Goal: Task Accomplishment & Management: Use online tool/utility

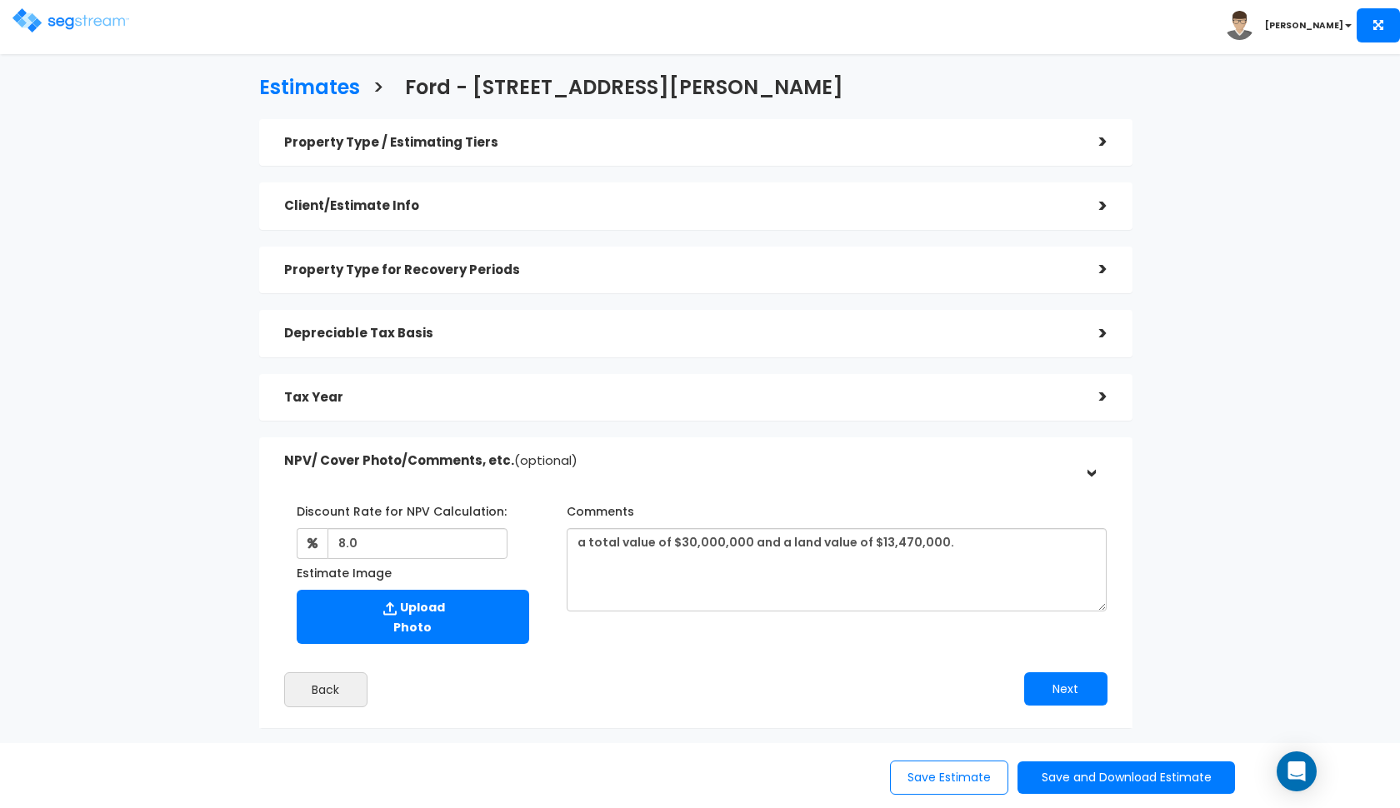
click at [525, 410] on div "Tax Year" at bounding box center [679, 397] width 790 height 31
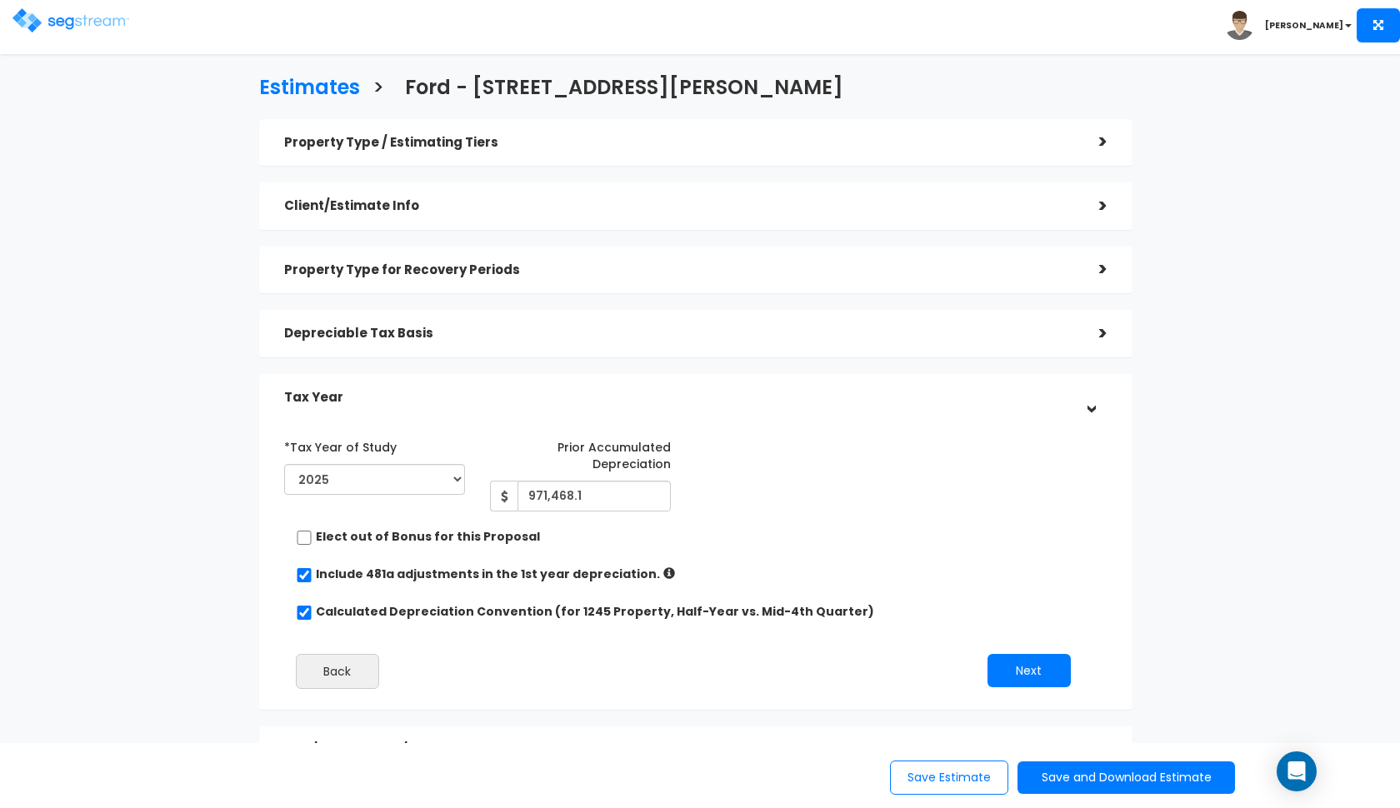
click at [533, 406] on div "Tax Year" at bounding box center [679, 397] width 790 height 31
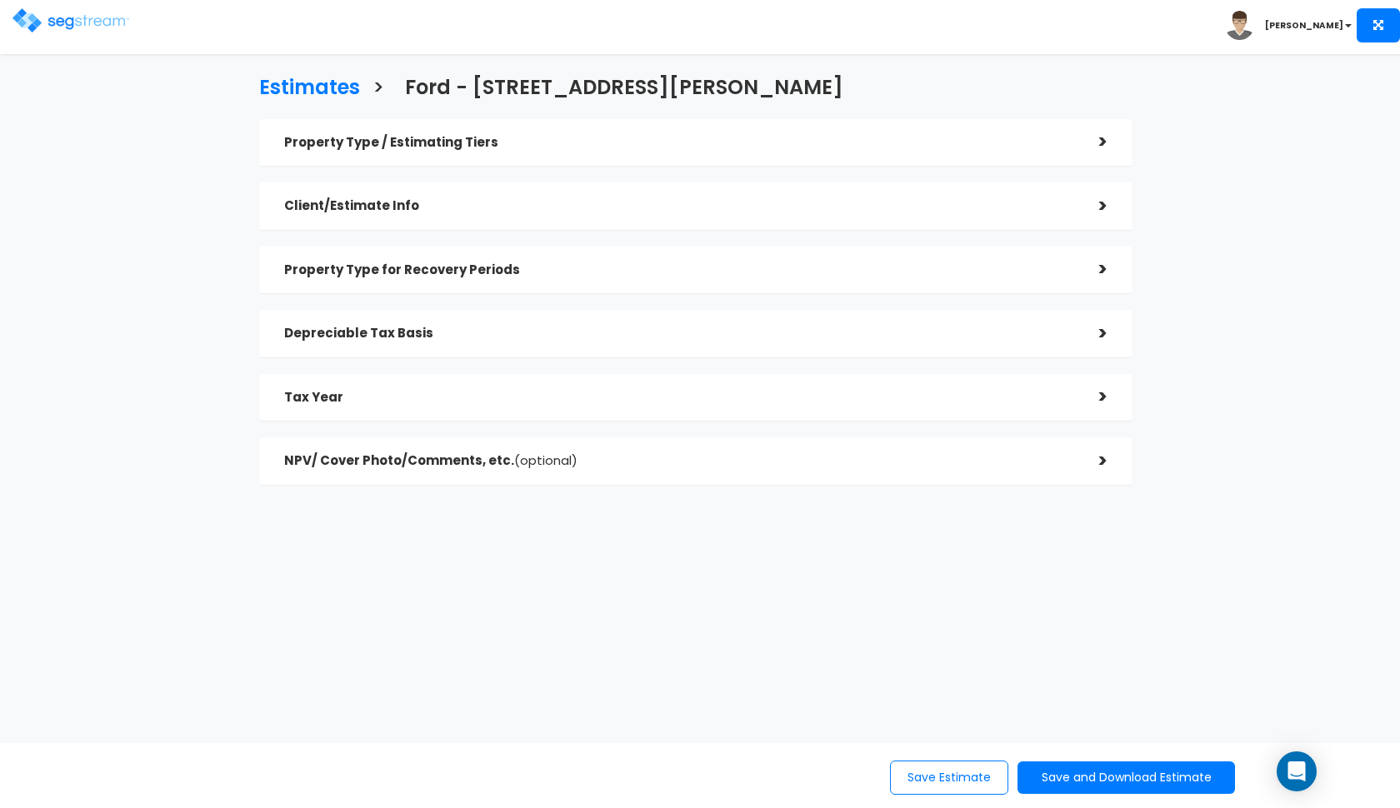
click at [457, 337] on h5 "Depreciable Tax Basis" at bounding box center [679, 334] width 790 height 14
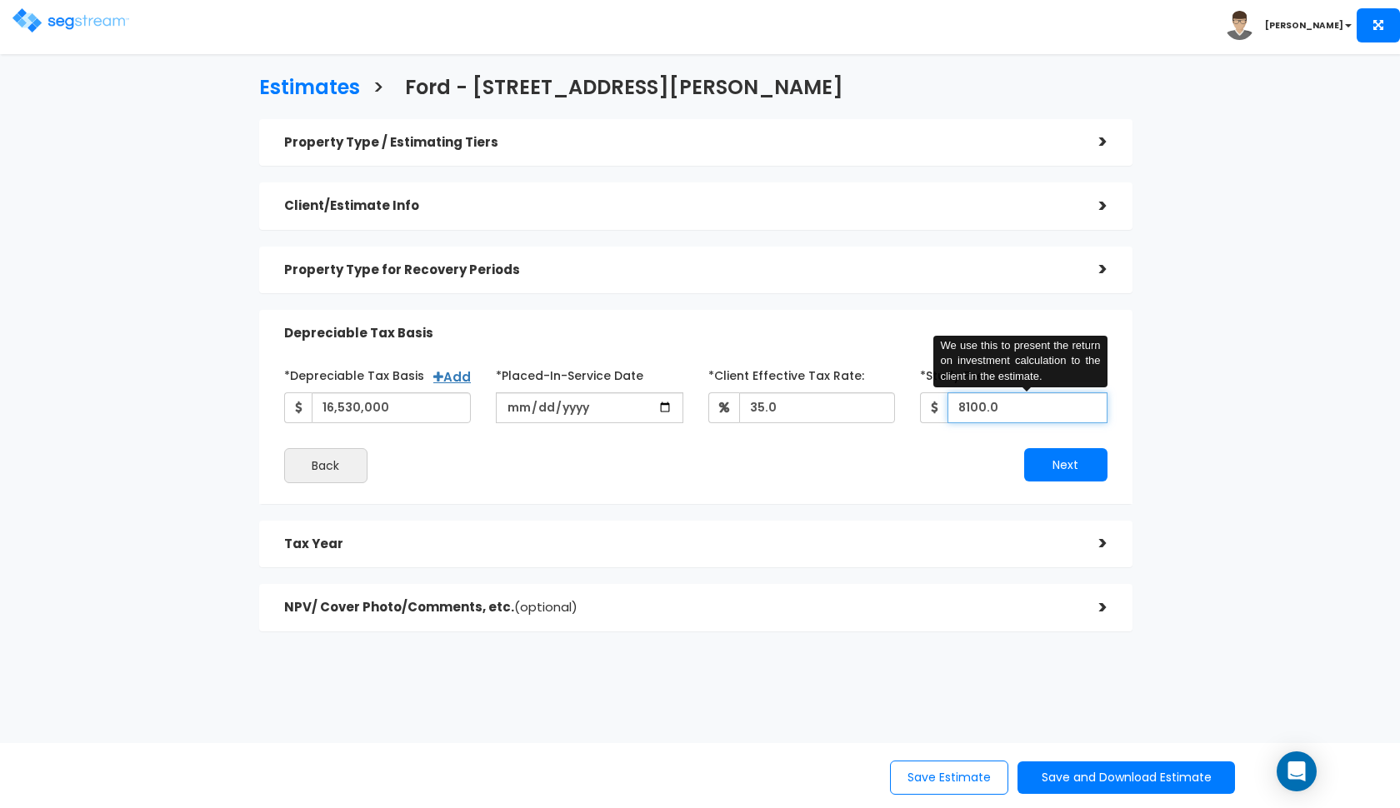
click at [1008, 399] on input "8100.0" at bounding box center [1027, 407] width 160 height 31
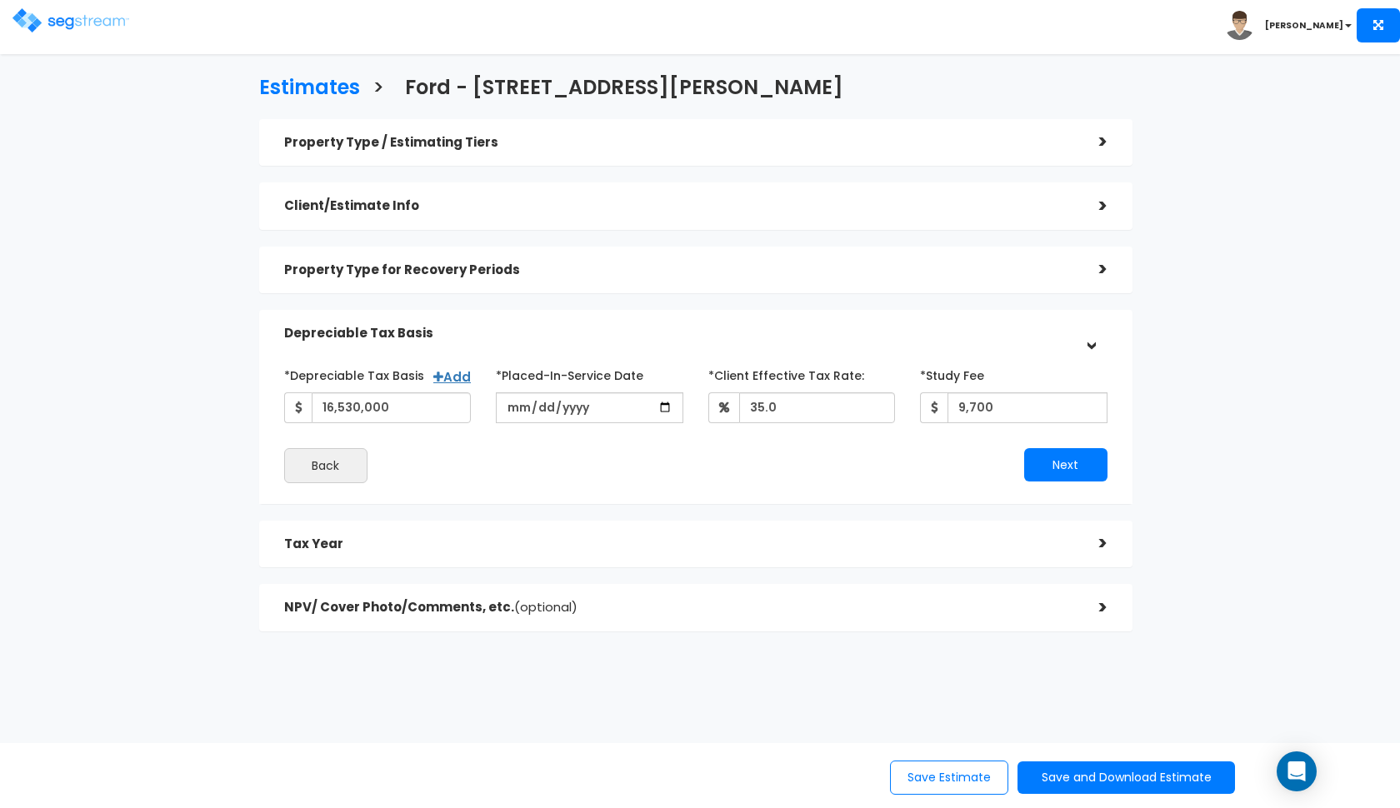
click at [884, 327] on h5 "Depreciable Tax Basis" at bounding box center [679, 334] width 790 height 14
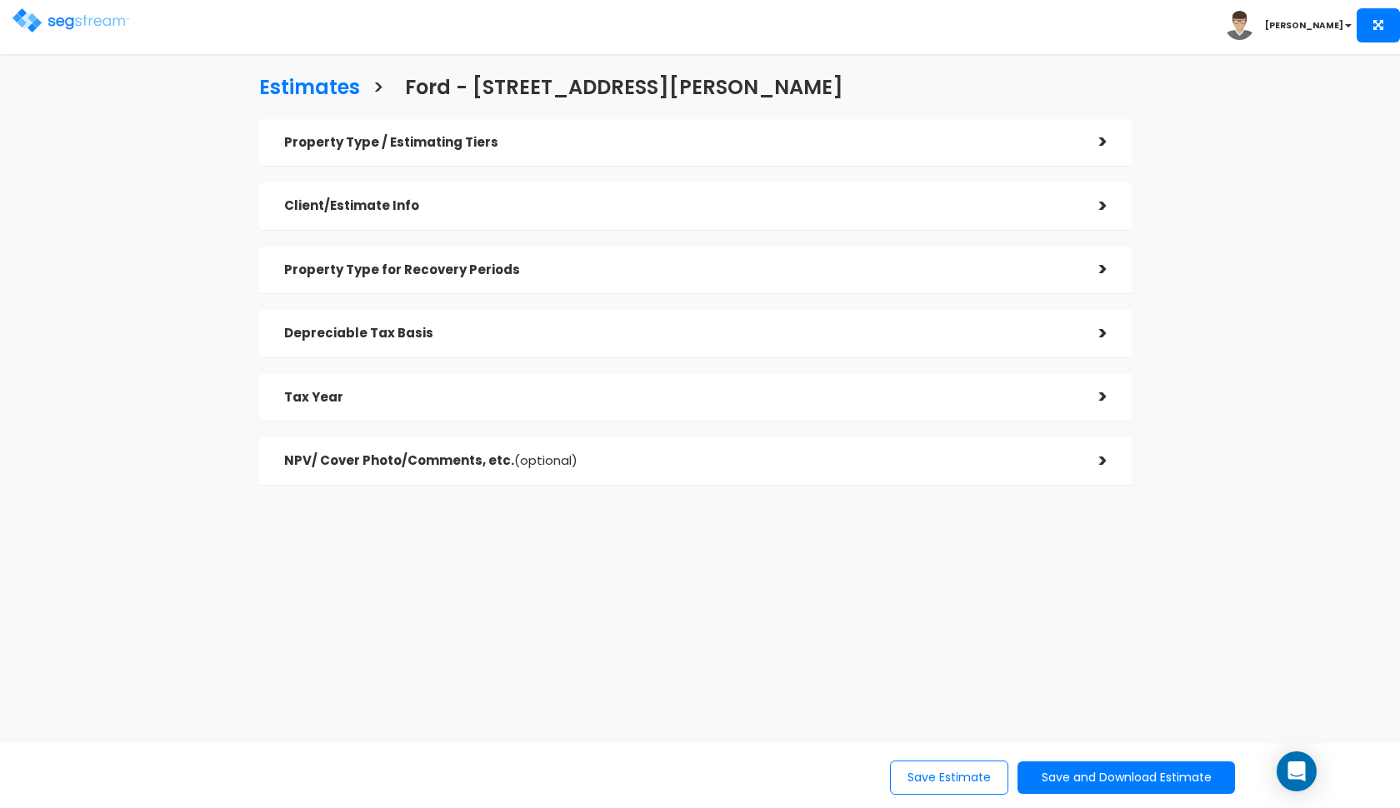
click at [774, 215] on div "Client/Estimate Info" at bounding box center [679, 206] width 790 height 31
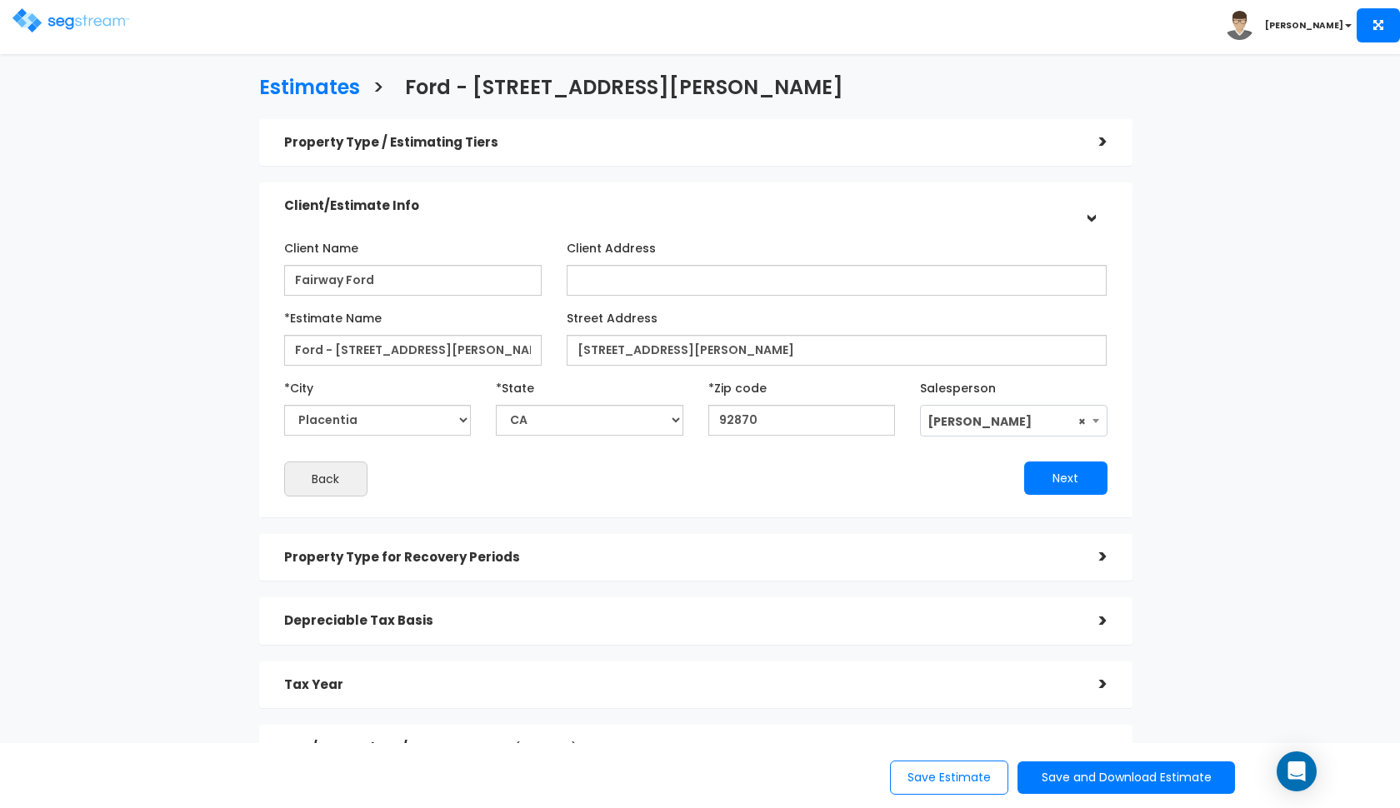
click at [754, 207] on h5 "Client/Estimate Info" at bounding box center [679, 206] width 790 height 14
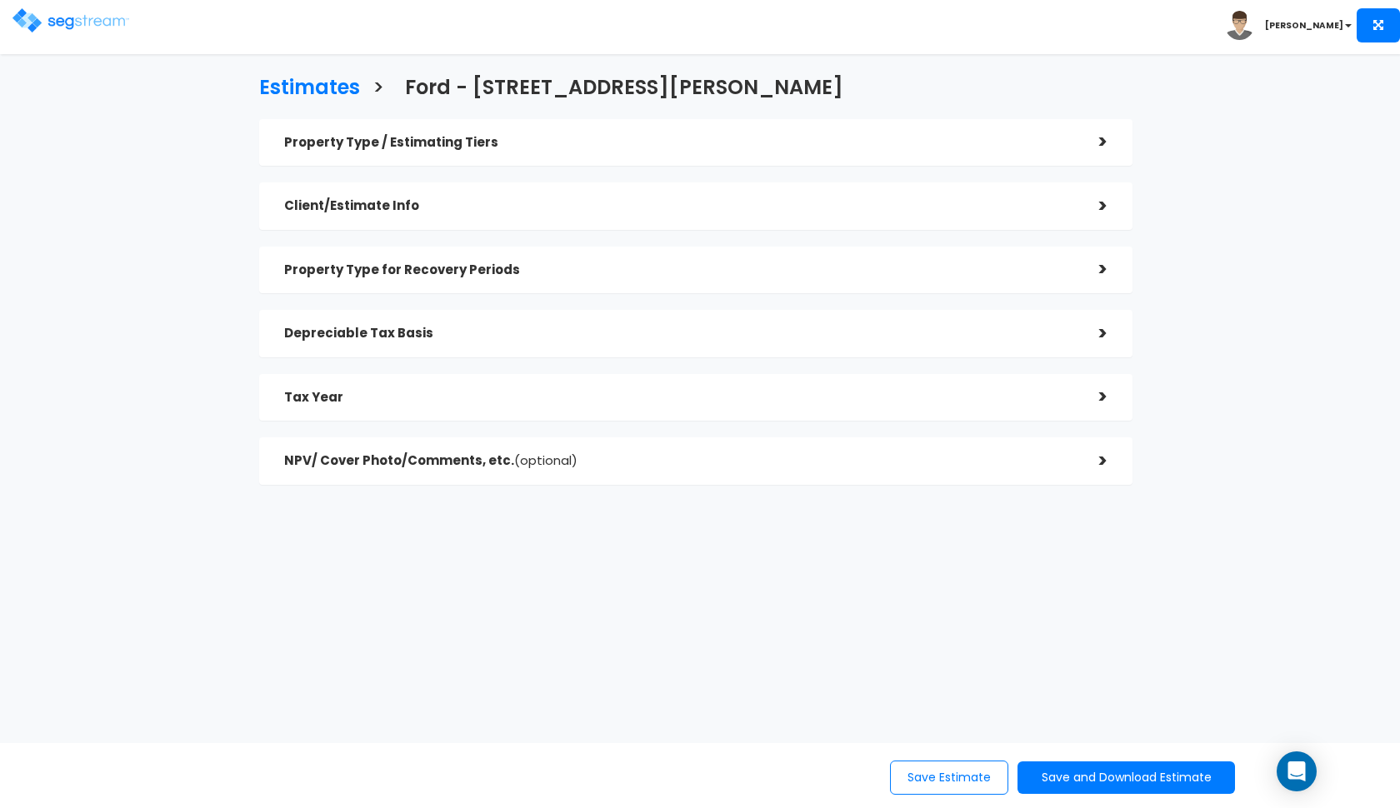
click at [767, 281] on div "Property Type for Recovery Periods" at bounding box center [679, 270] width 790 height 31
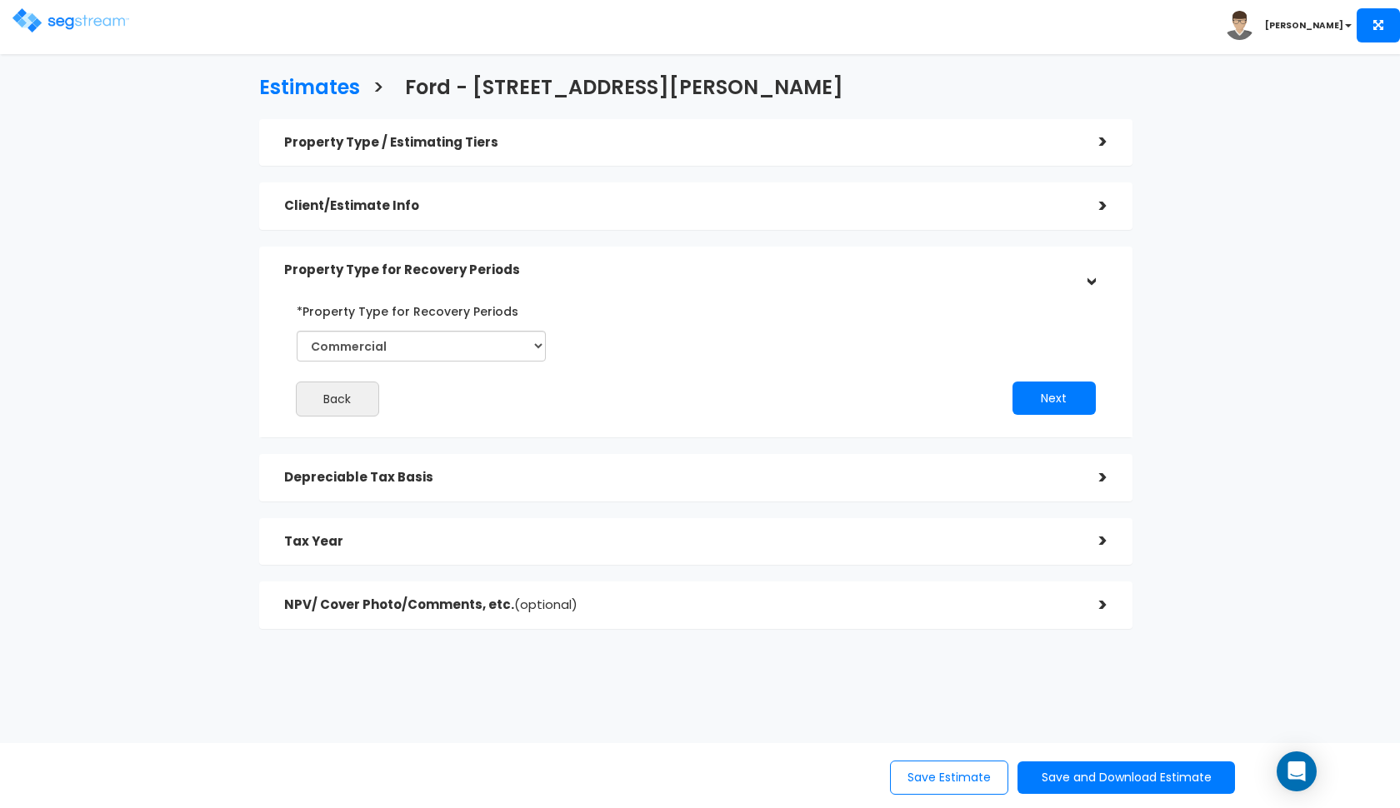
click at [767, 280] on div "Property Type for Recovery Periods" at bounding box center [679, 270] width 790 height 31
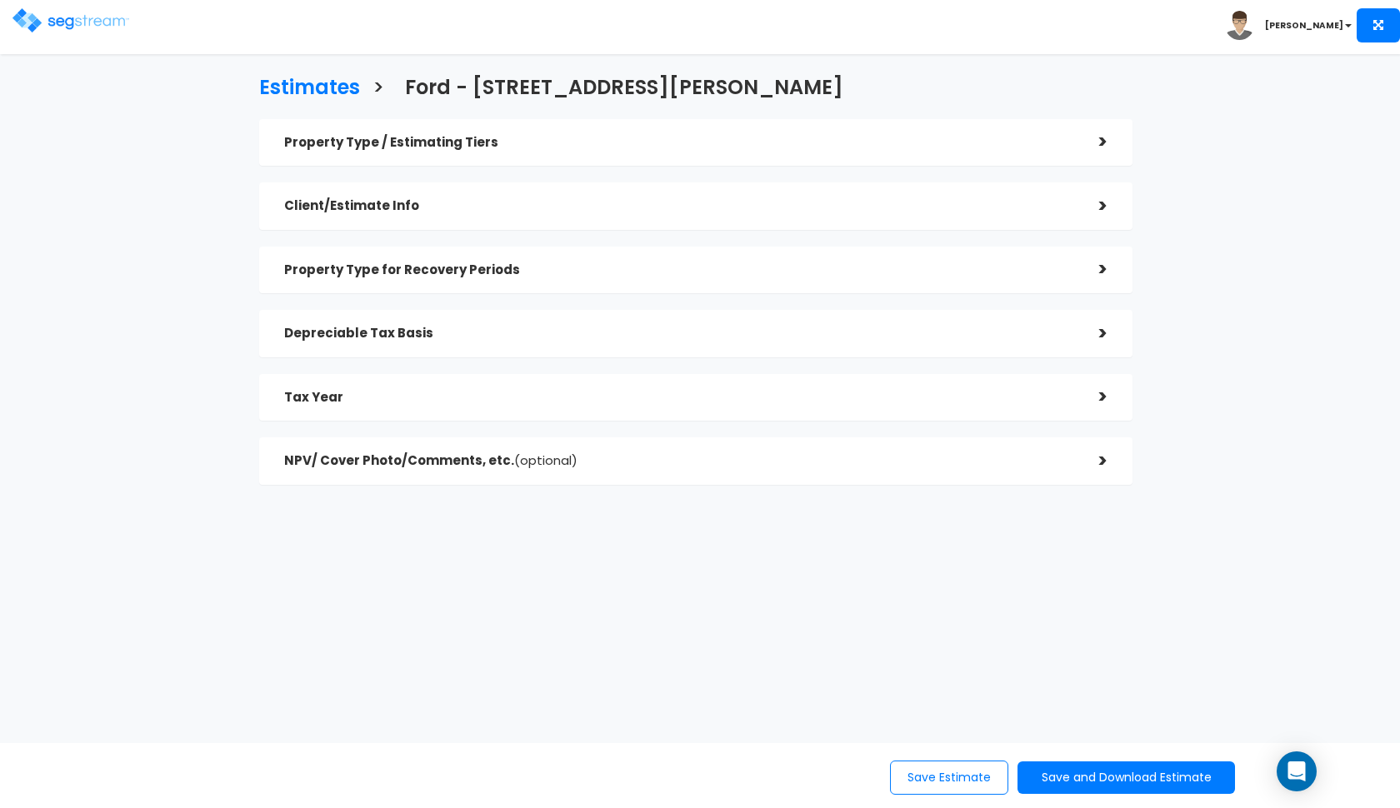
click at [754, 322] on div "Depreciable Tax Basis" at bounding box center [679, 333] width 790 height 31
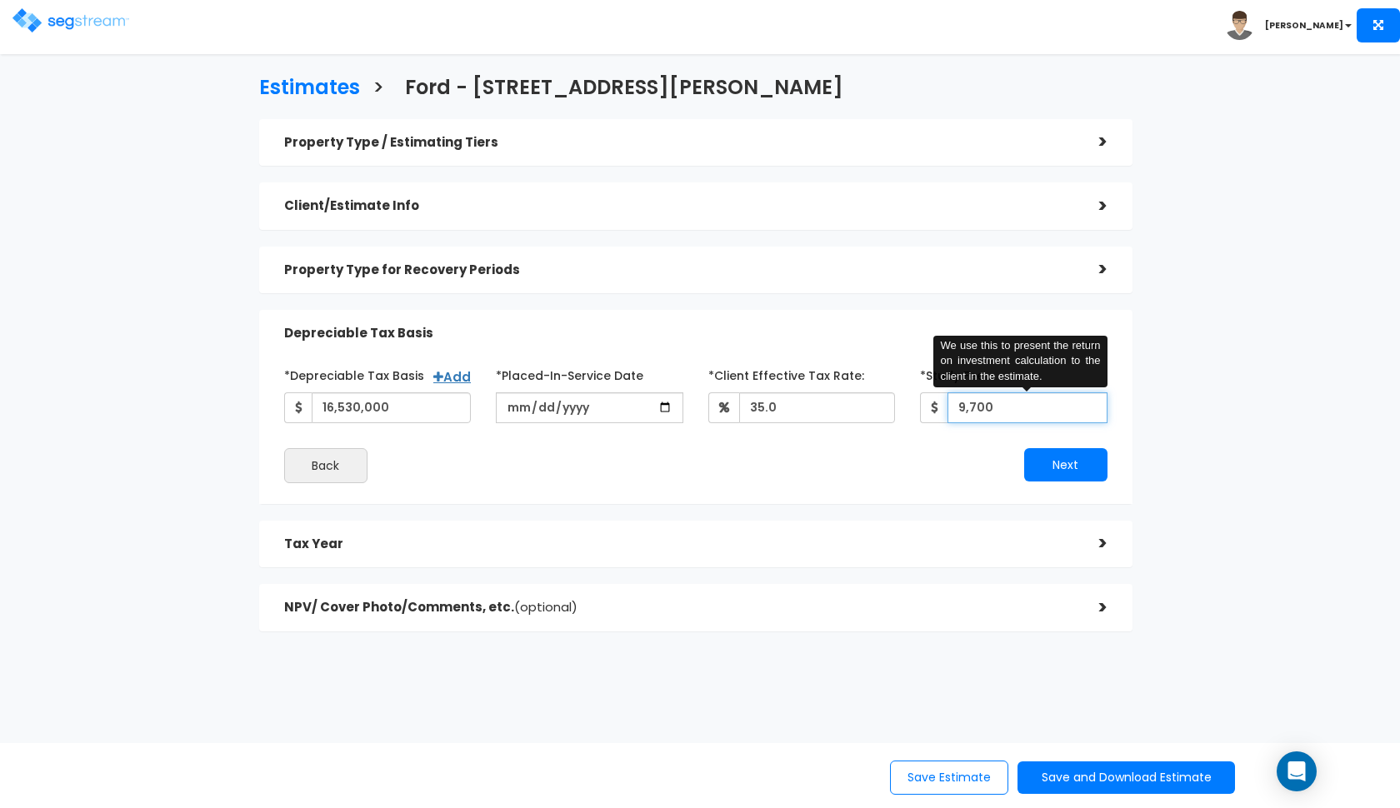
click at [978, 402] on input "9,700" at bounding box center [1027, 407] width 160 height 31
click at [725, 319] on div "Depreciable Tax Basis" at bounding box center [679, 333] width 790 height 31
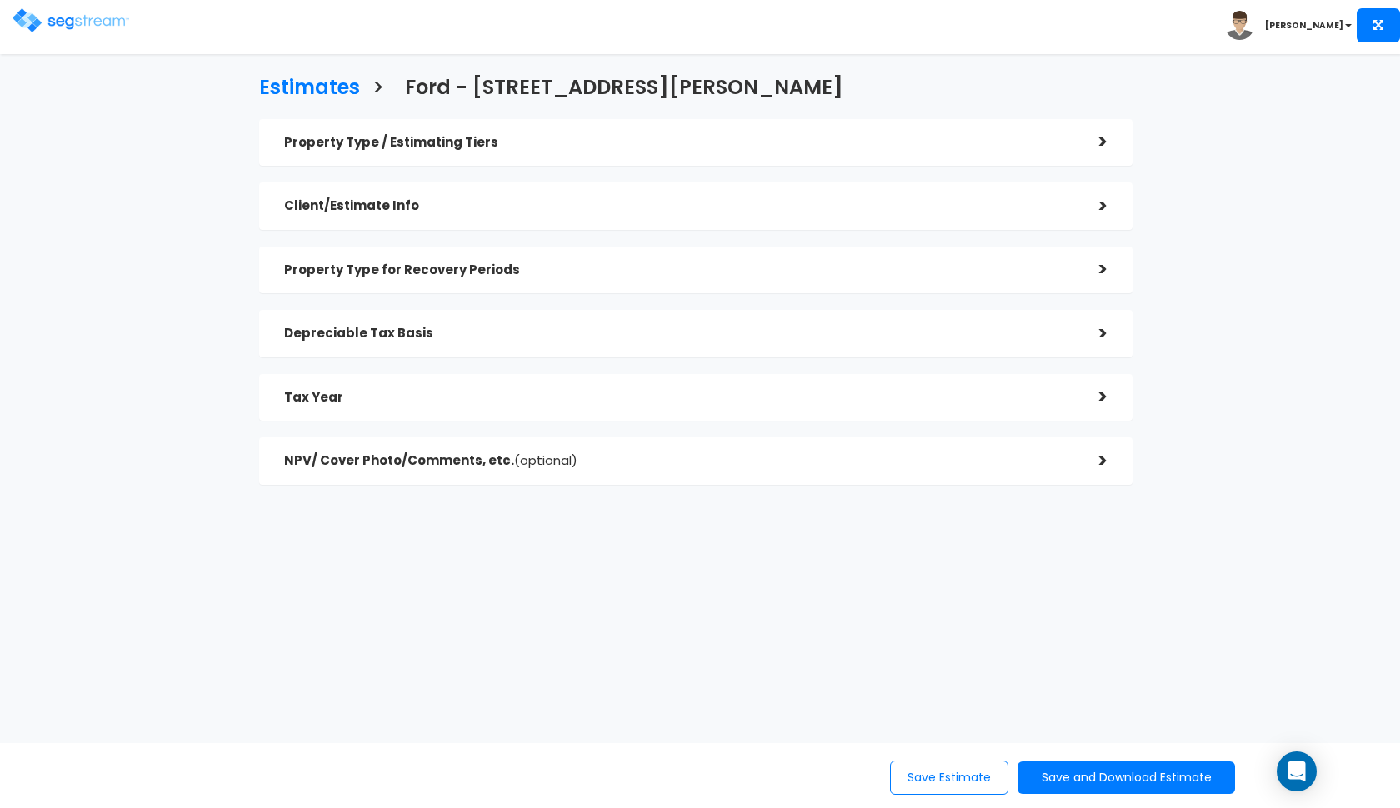
click at [790, 318] on div "Depreciable Tax Basis" at bounding box center [679, 333] width 790 height 31
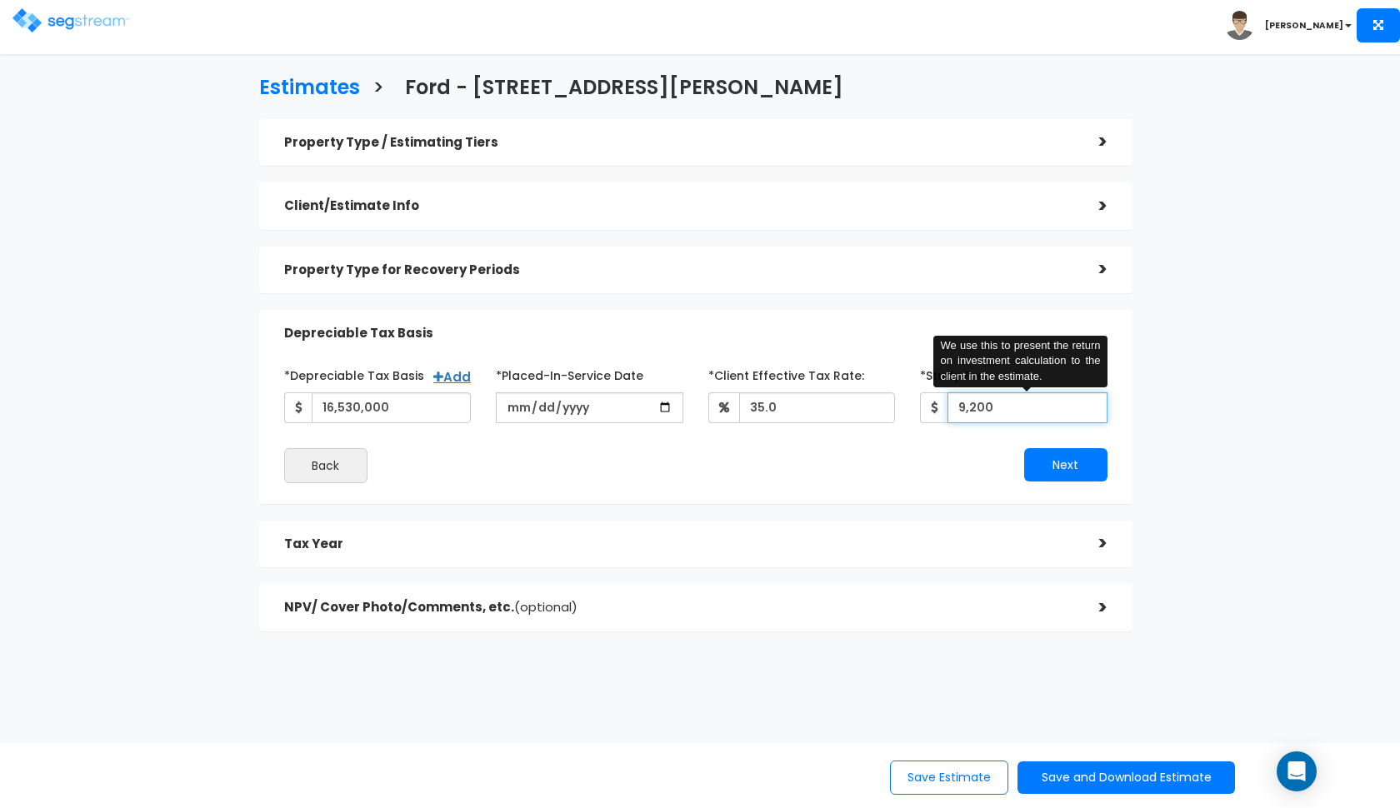
click at [971, 407] on input "9,200" at bounding box center [1027, 407] width 160 height 31
type input "9,700"
click at [855, 337] on h5 "Depreciable Tax Basis" at bounding box center [679, 334] width 790 height 14
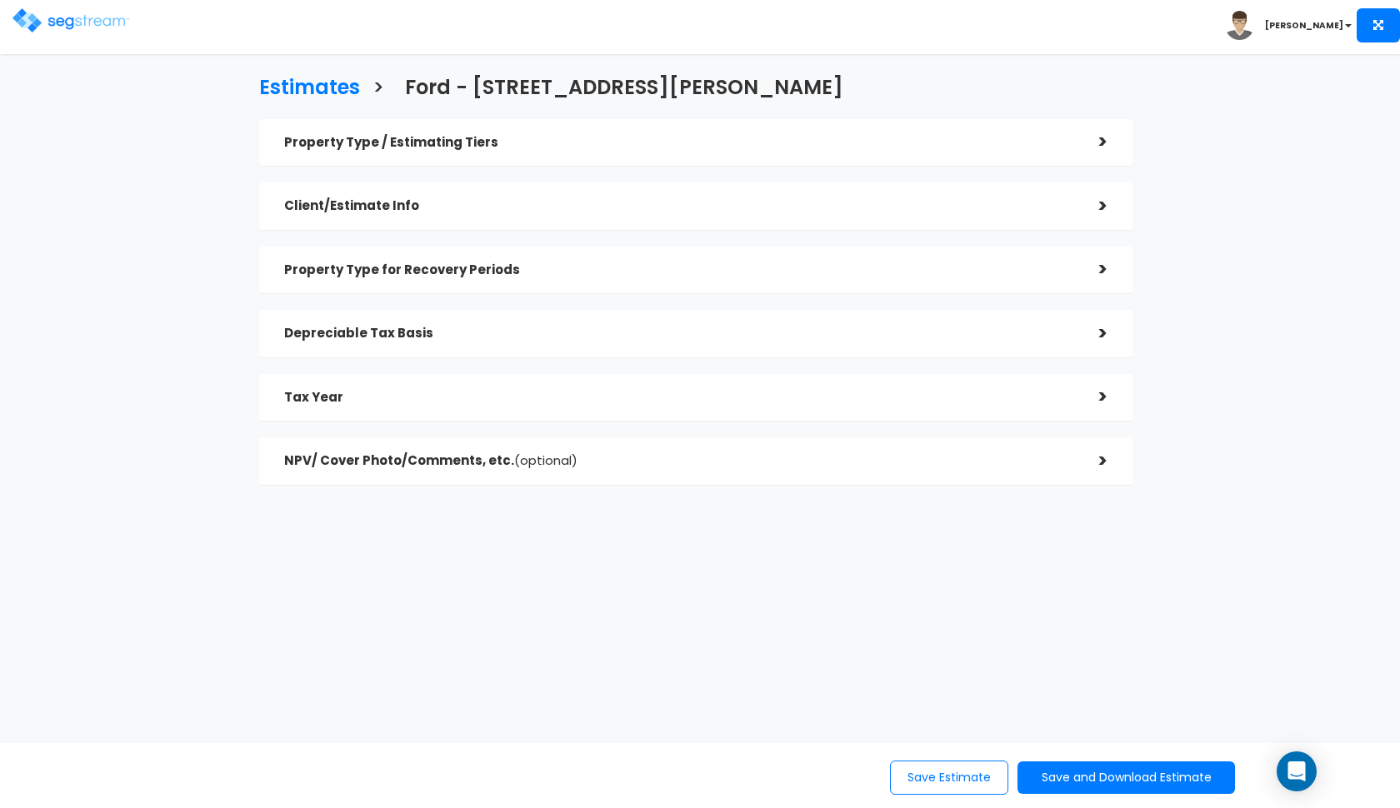
click at [832, 292] on div "Property Type for Recovery Periods >" at bounding box center [695, 270] width 873 height 47
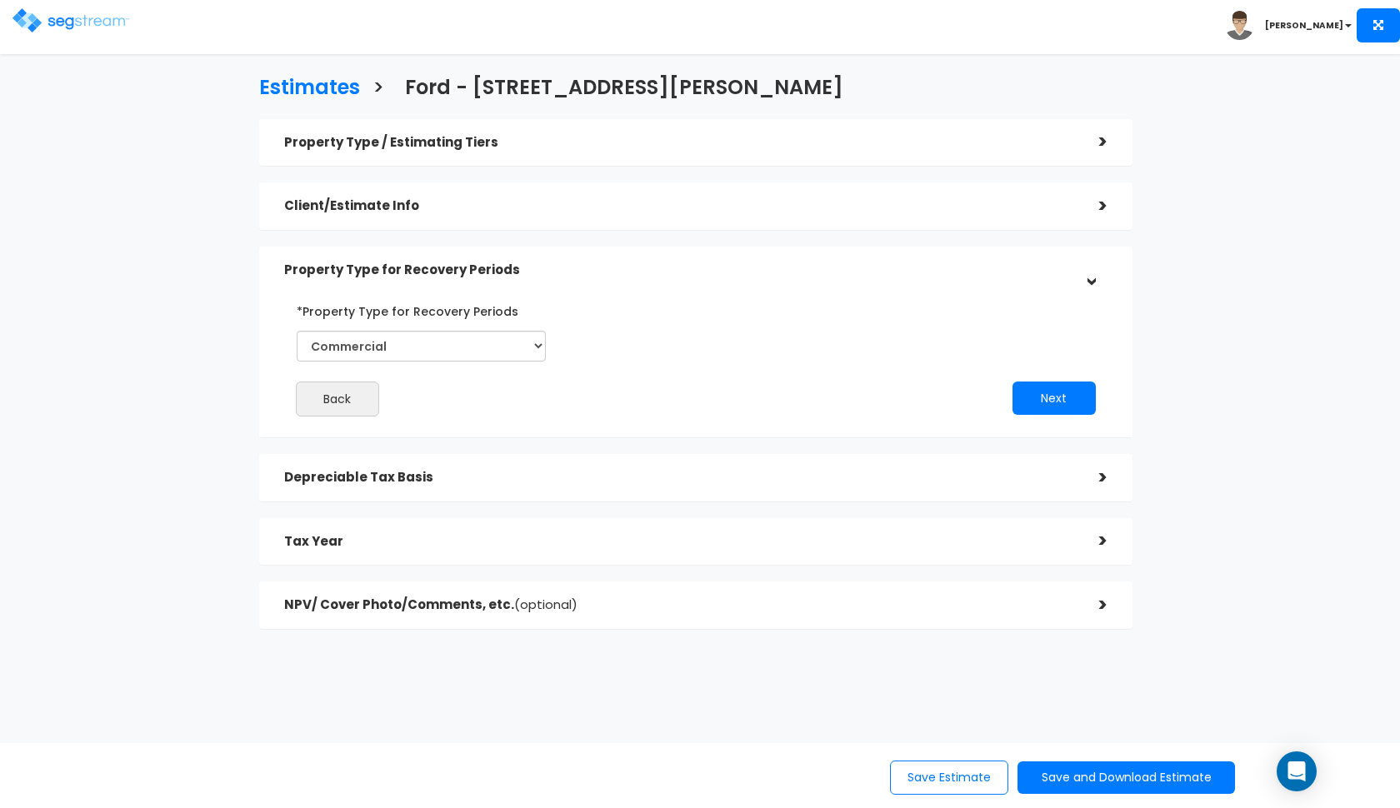
click at [820, 289] on div "*Property Type for Recovery Periods Commercial Residential Back Next" at bounding box center [696, 357] width 848 height 136
click at [836, 217] on div "Client/Estimate Info" at bounding box center [679, 206] width 790 height 31
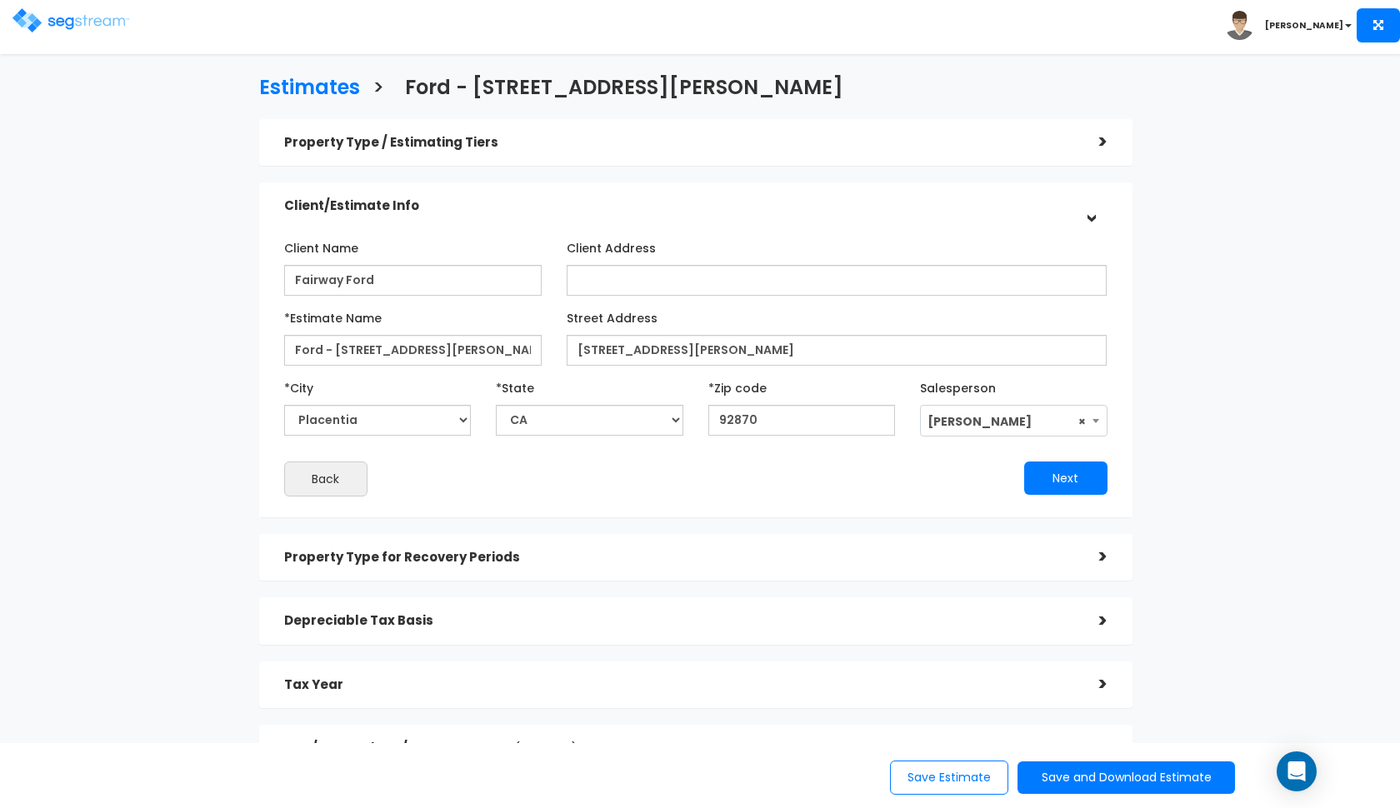
click at [832, 199] on h5 "Client/Estimate Info" at bounding box center [679, 206] width 790 height 14
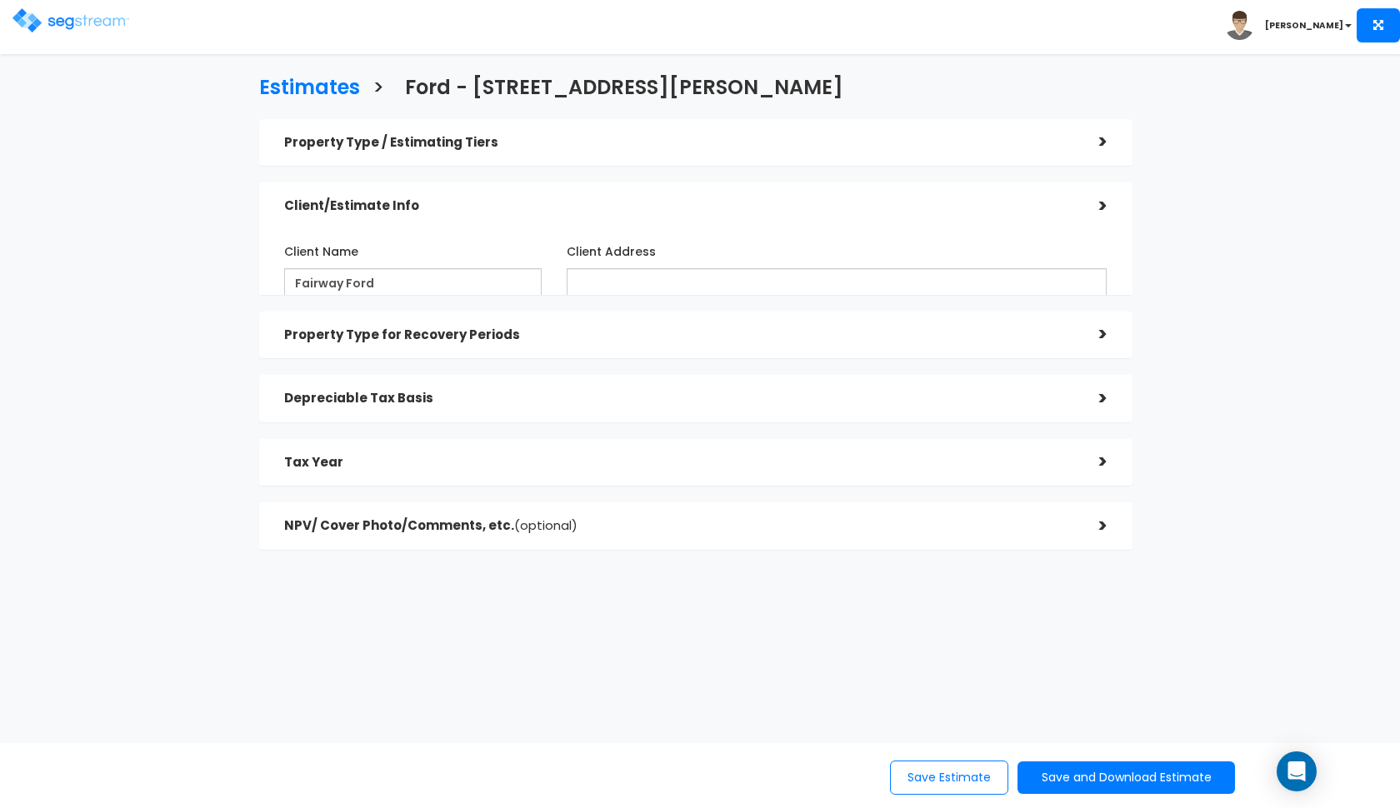
click at [840, 161] on div "Property Type / Estimating Tiers >" at bounding box center [695, 142] width 873 height 47
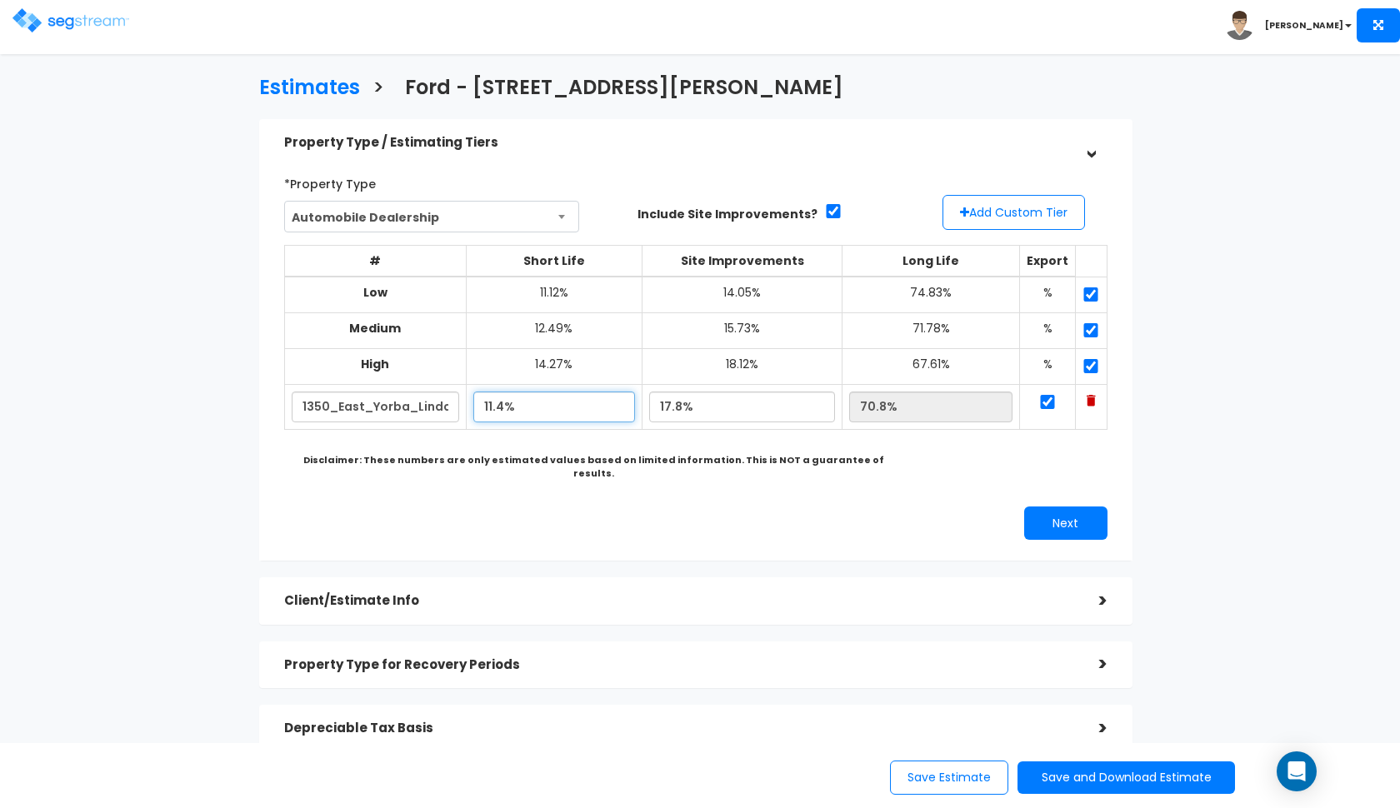
click at [496, 401] on input "11.4%" at bounding box center [554, 407] width 162 height 31
click at [680, 400] on input "17.8%" at bounding box center [742, 407] width 186 height 31
click at [494, 399] on input "11.4%" at bounding box center [554, 407] width 162 height 31
type input "12.80%"
type input "69.40%"
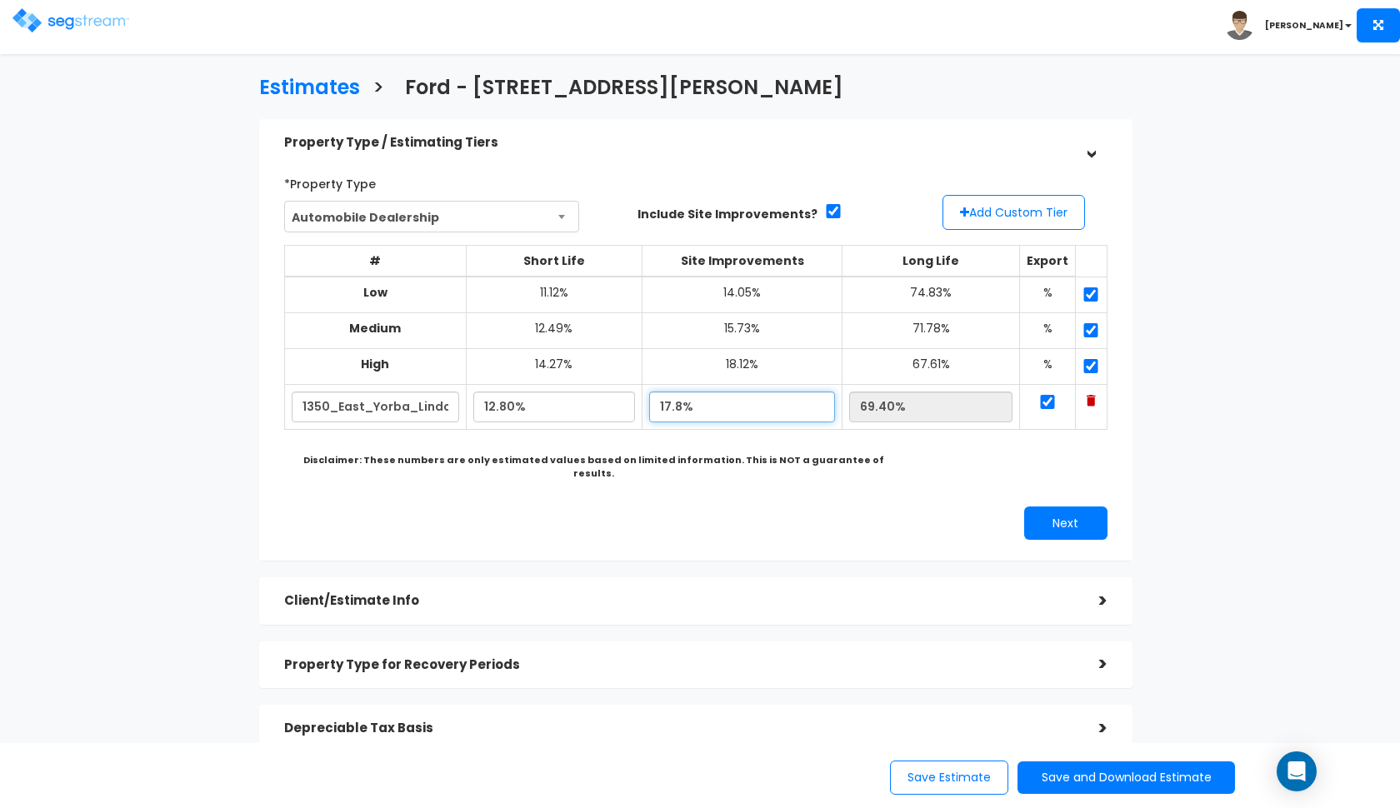
click at [682, 401] on input "17.8%" at bounding box center [742, 407] width 186 height 31
type input "15.90%"
type input "71.30%"
click at [655, 507] on div "Next" at bounding box center [696, 523] width 848 height 33
click at [1037, 507] on button "Next" at bounding box center [1065, 523] width 83 height 33
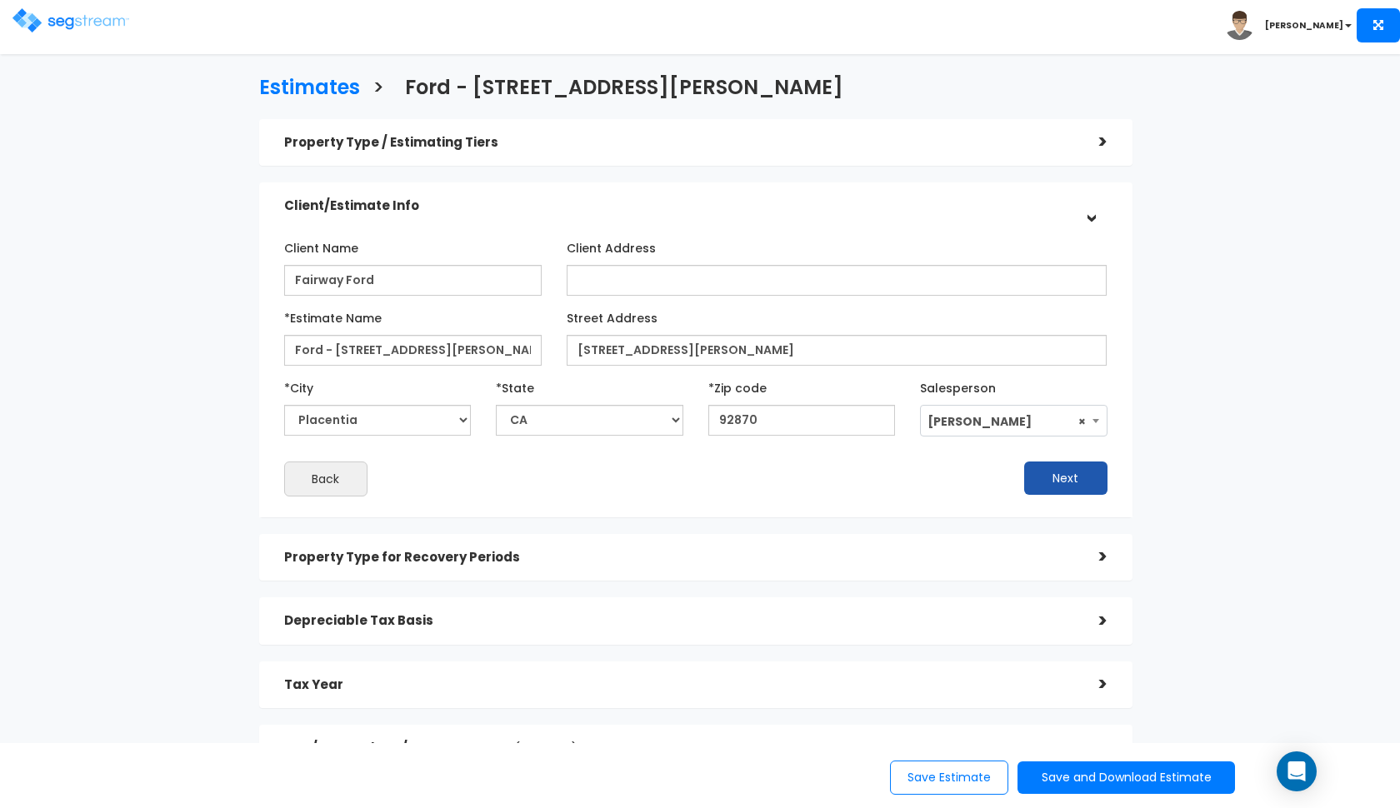
click at [1060, 488] on button "Next" at bounding box center [1065, 478] width 83 height 33
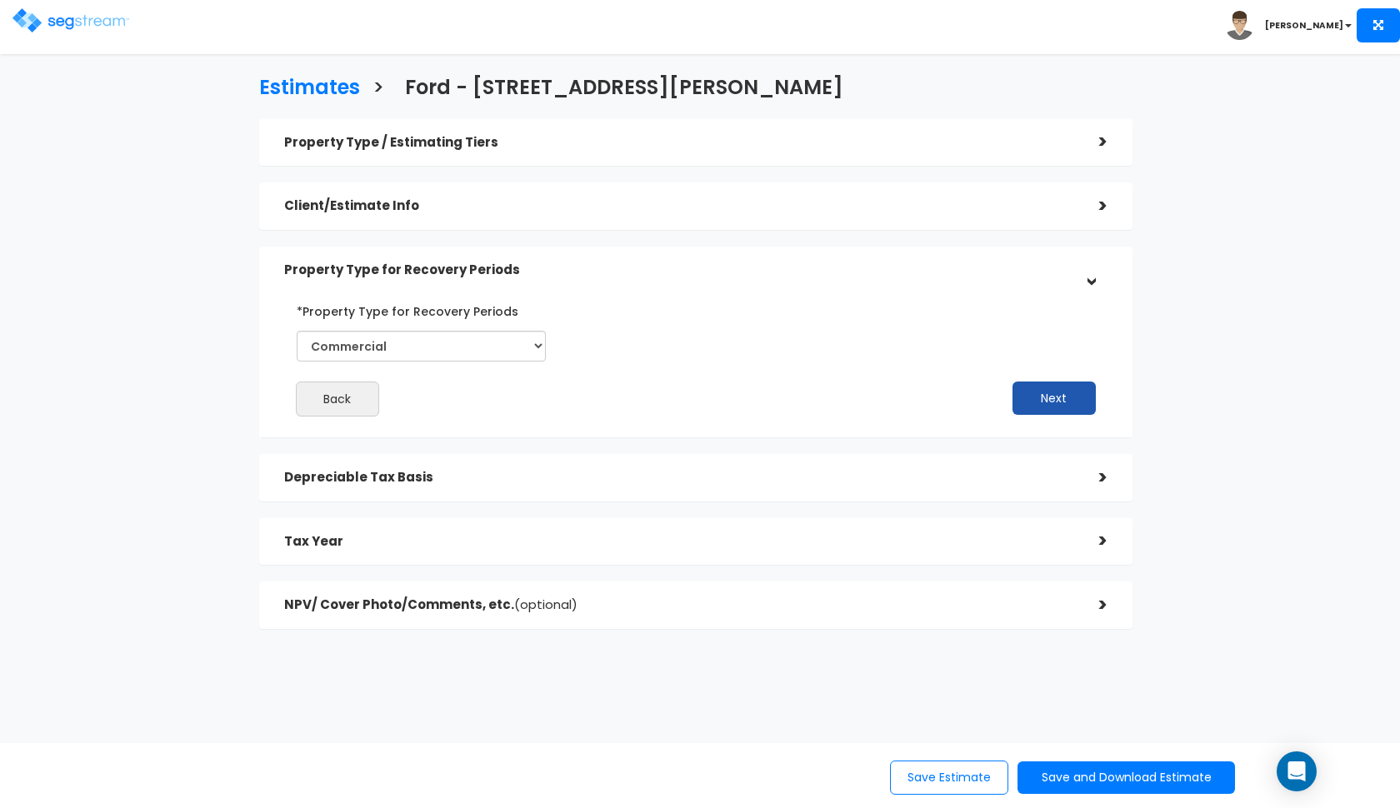
click at [1083, 407] on button "Next" at bounding box center [1053, 398] width 83 height 33
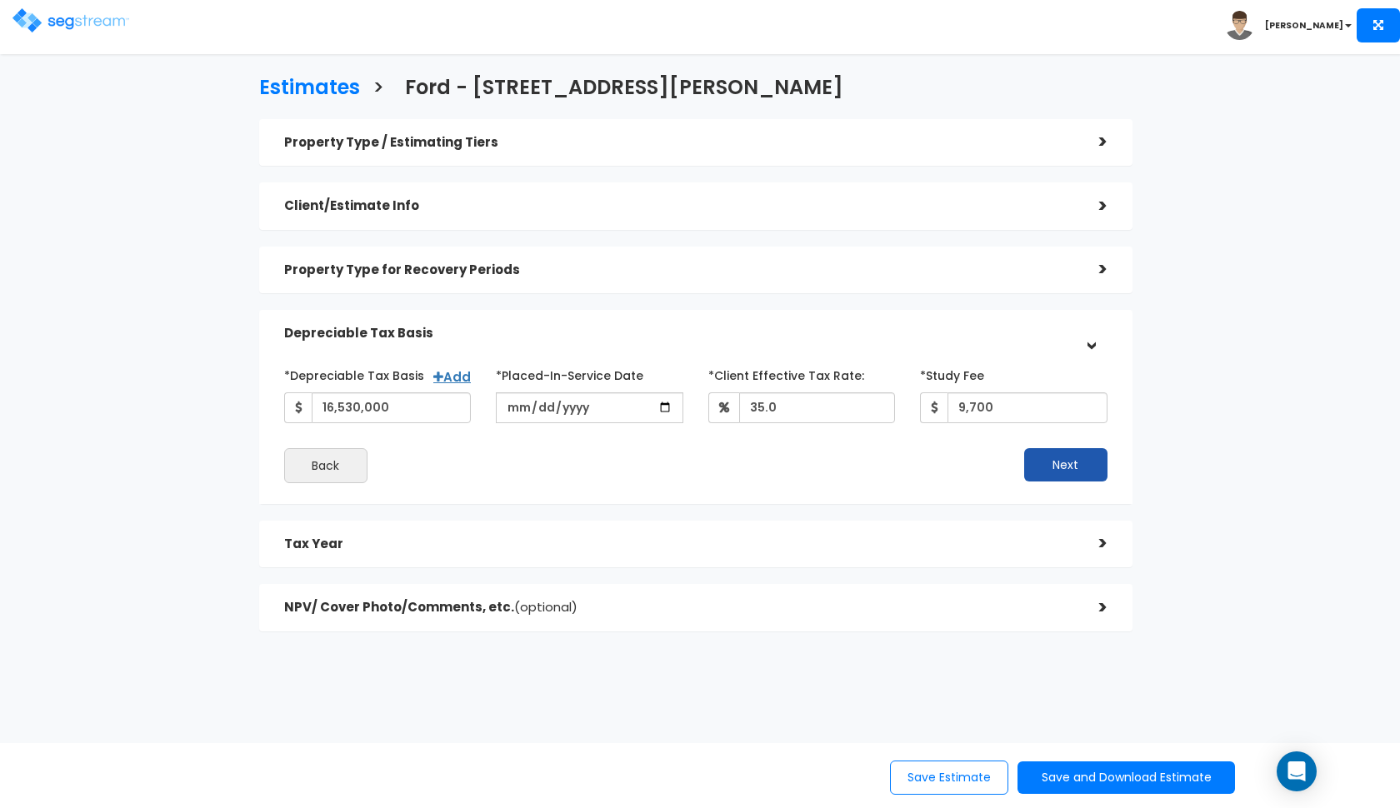
click at [1037, 455] on button "Next" at bounding box center [1065, 464] width 83 height 33
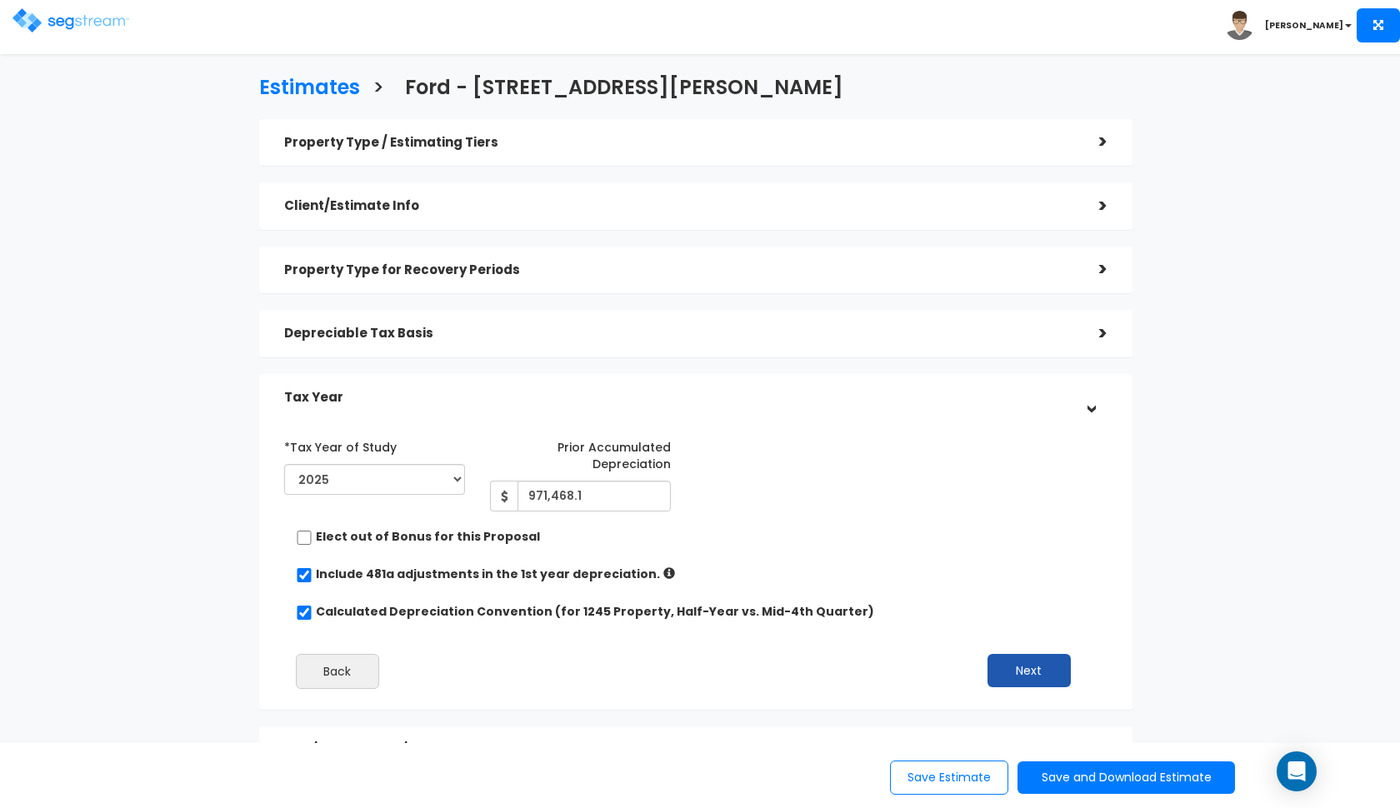
click at [1040, 665] on button "Next" at bounding box center [1028, 670] width 83 height 33
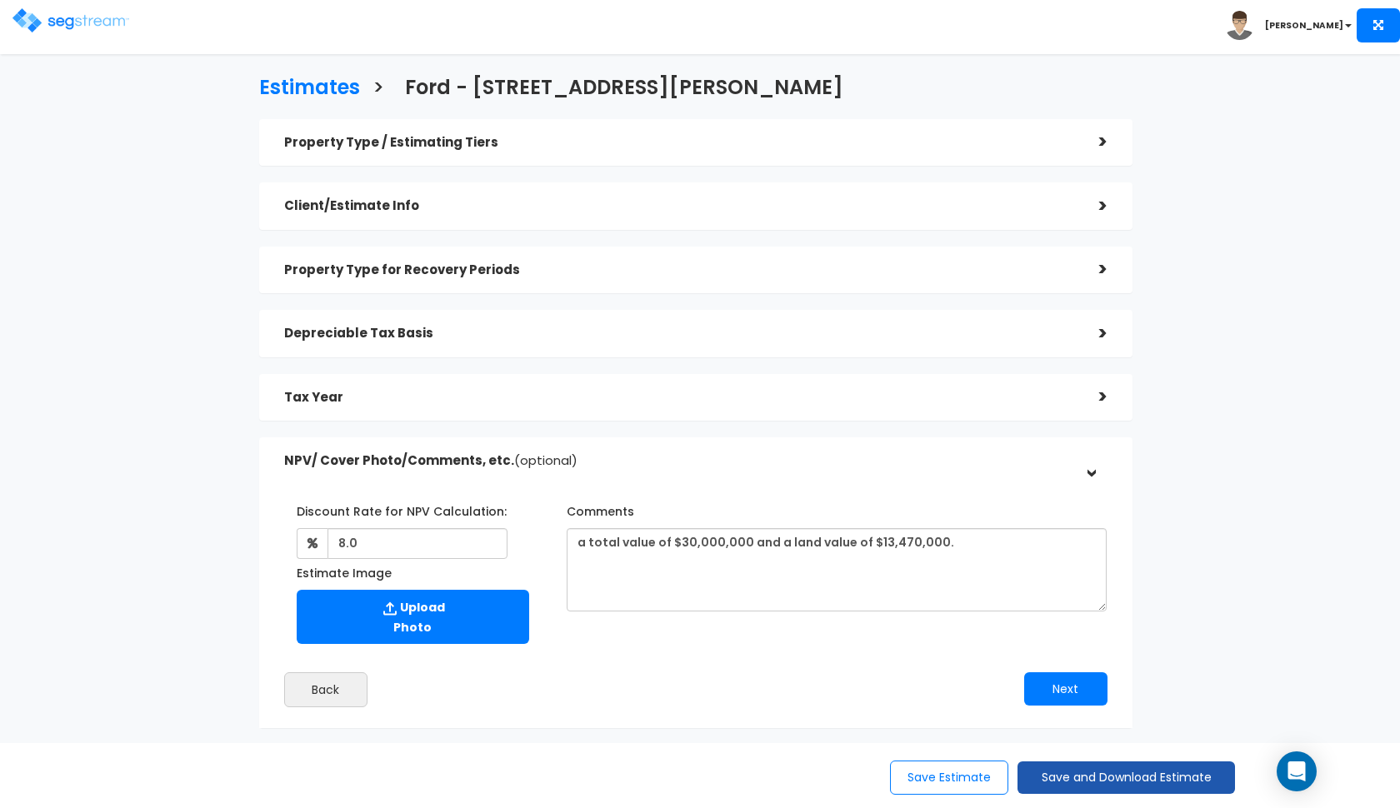
click at [1074, 778] on button "Save and Download Estimate" at bounding box center [1125, 778] width 217 height 32
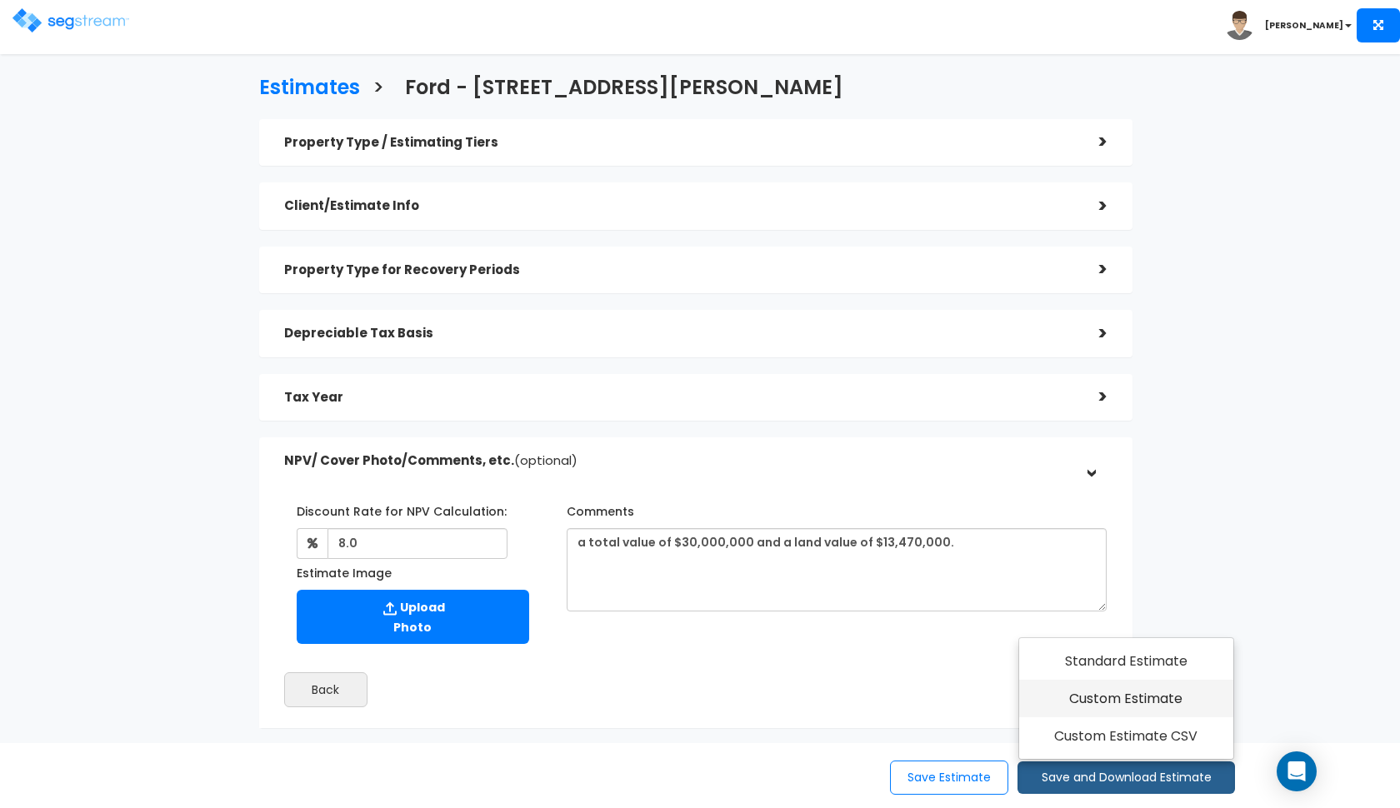
click at [1111, 709] on link "Custom Estimate" at bounding box center [1126, 699] width 214 height 38
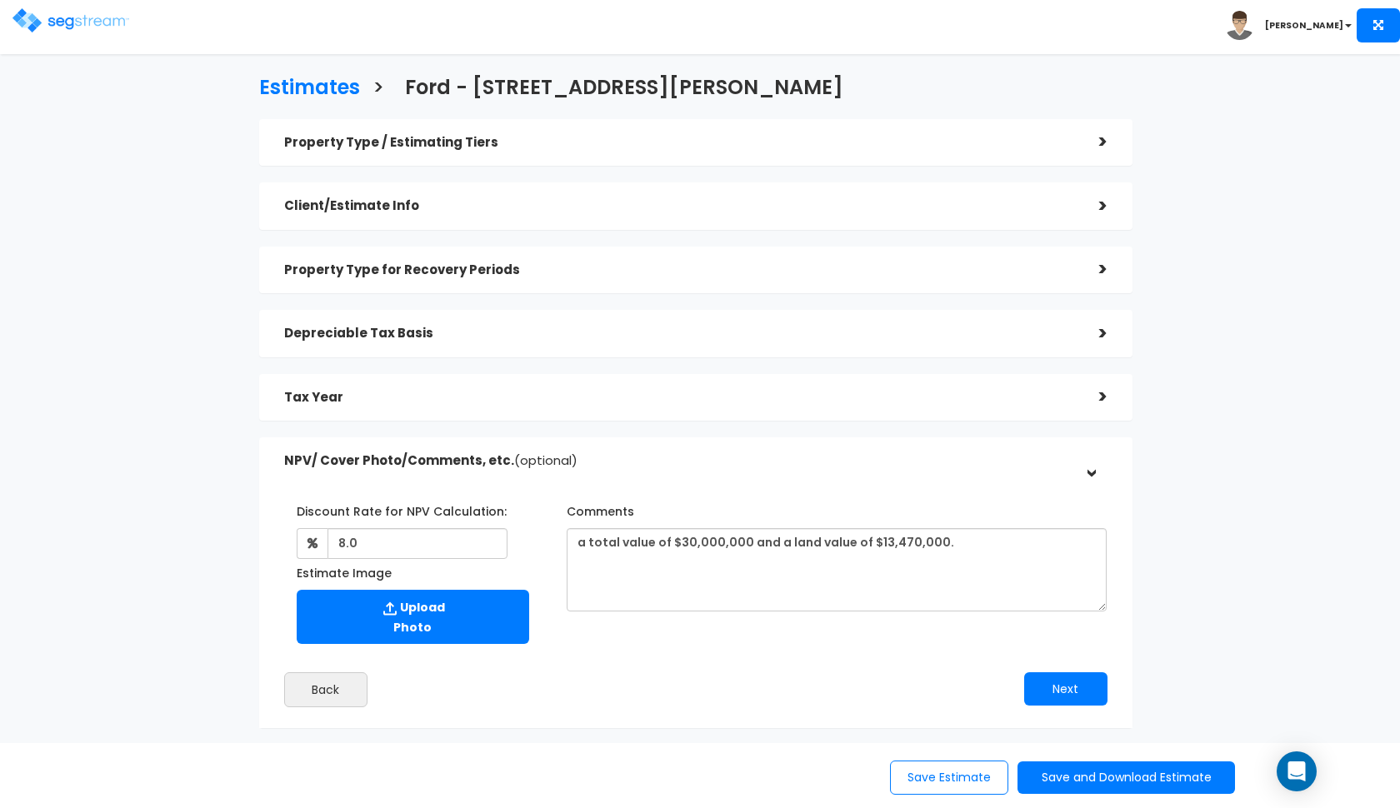
click at [882, 386] on div "Tax Year" at bounding box center [679, 397] width 790 height 31
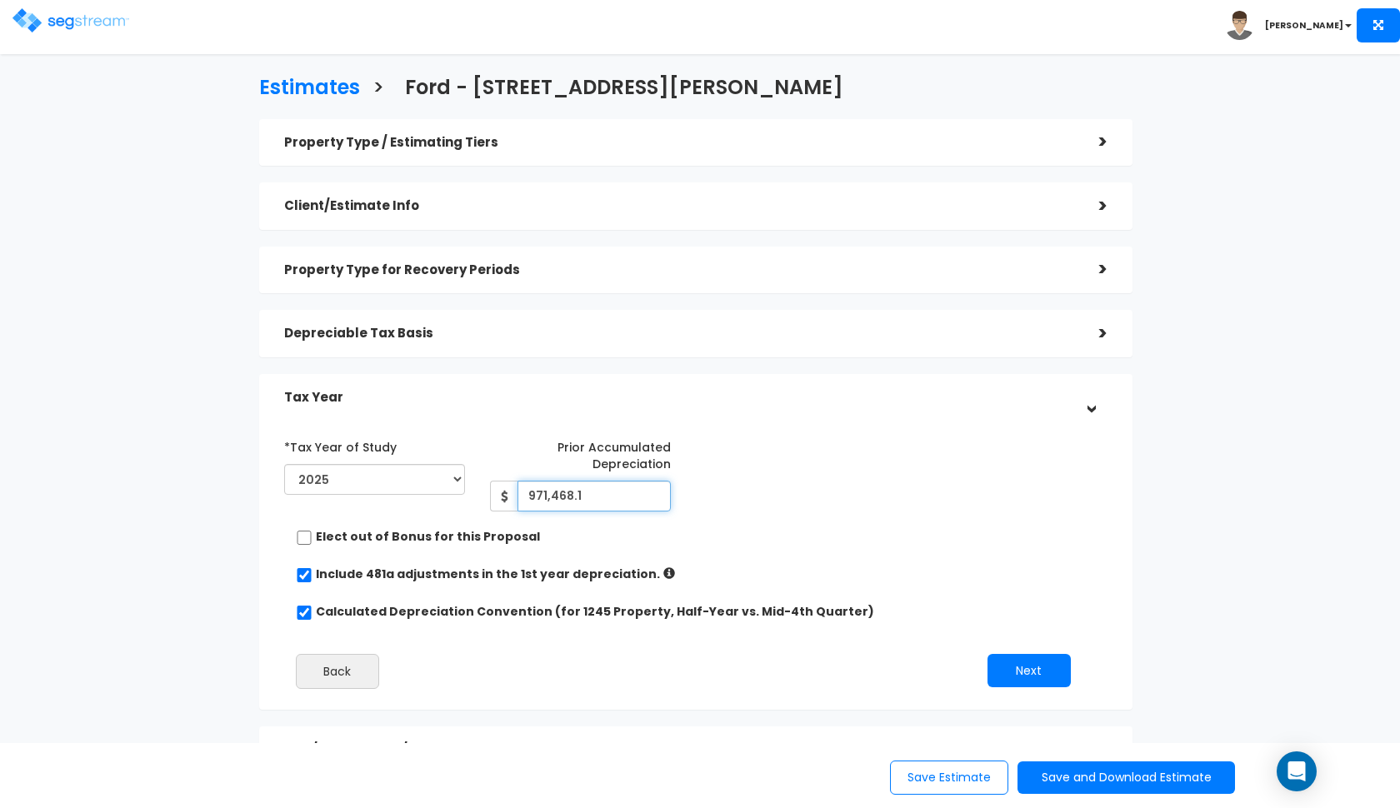
click at [609, 500] on input "971,468.1" at bounding box center [593, 496] width 153 height 31
paste input "863,919.00"
type input "863,919"
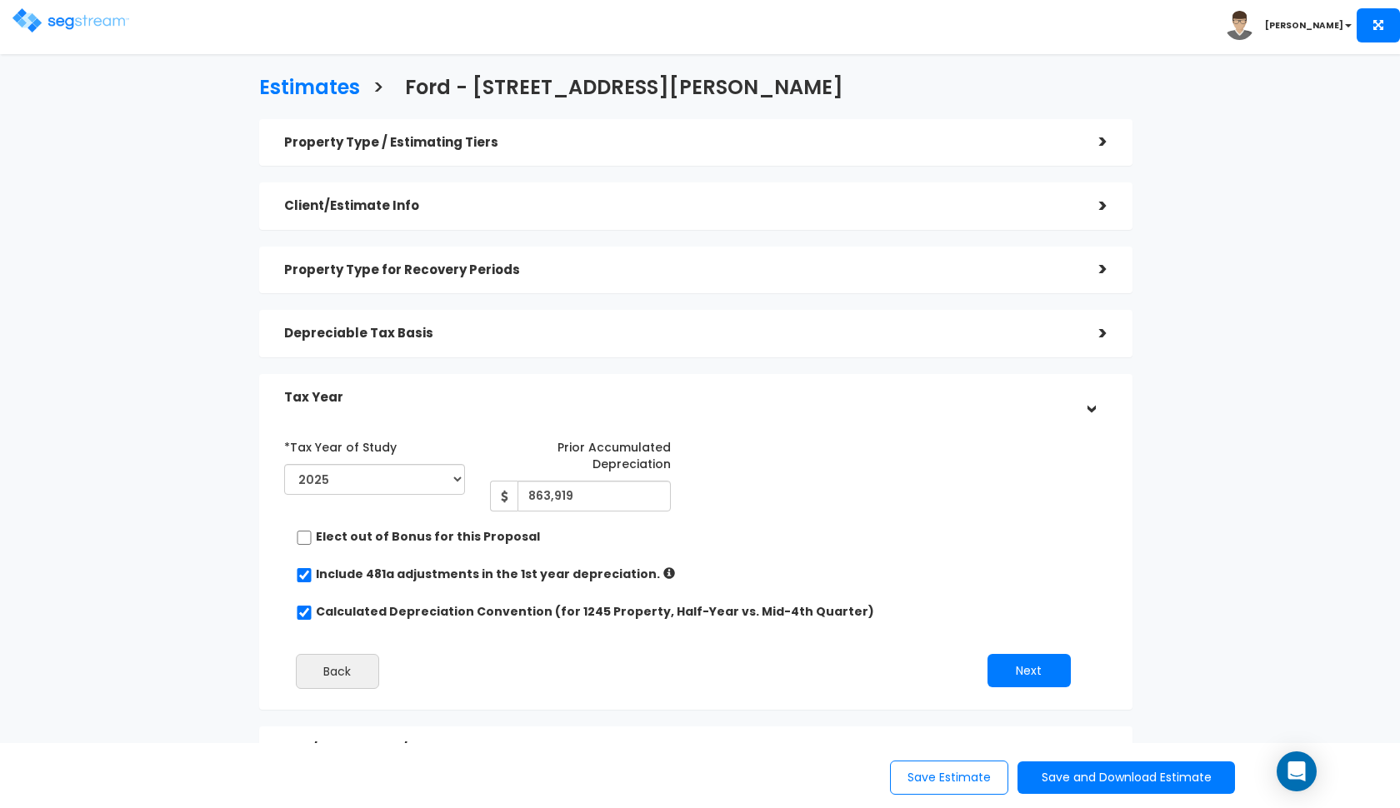
click at [749, 387] on div "Tax Year" at bounding box center [679, 397] width 790 height 31
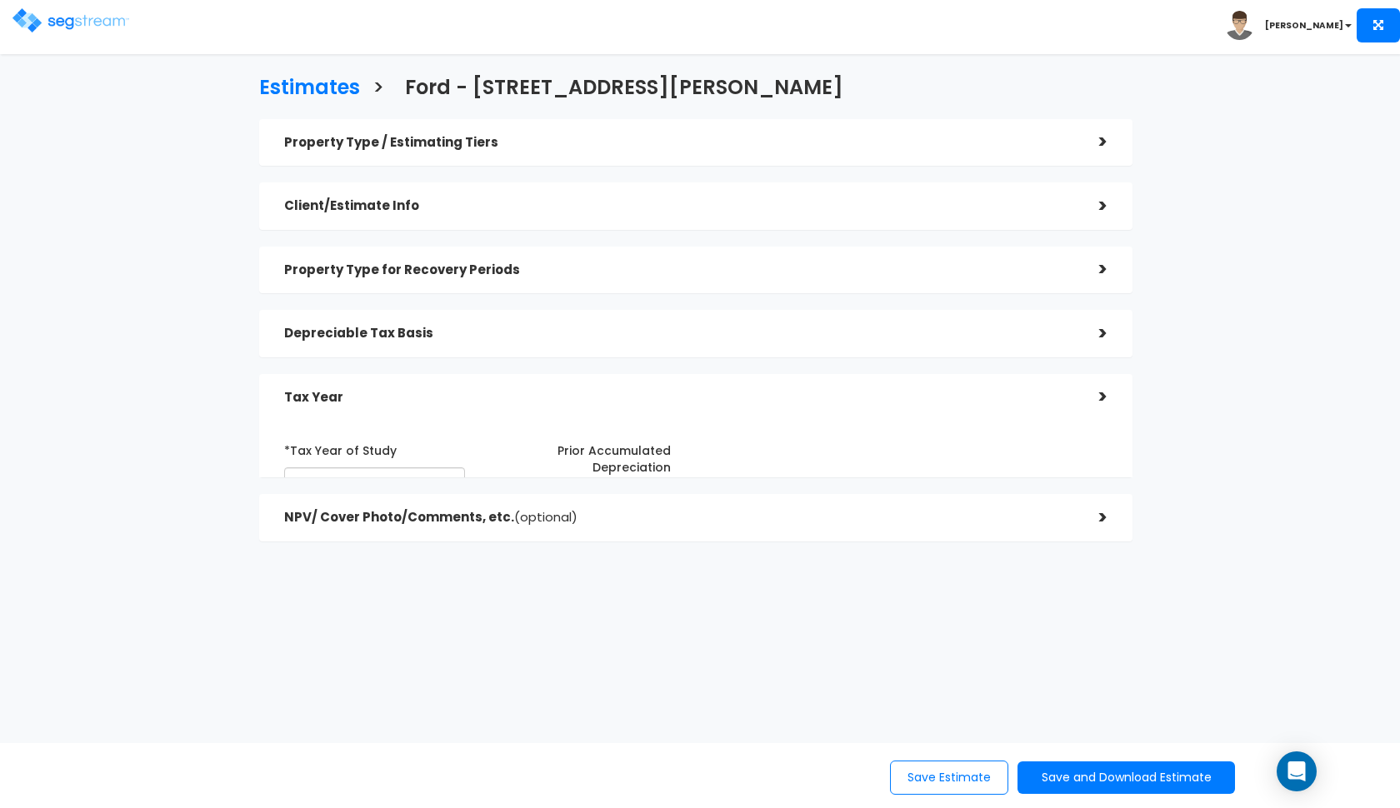
click at [808, 336] on h5 "Depreciable Tax Basis" at bounding box center [679, 334] width 790 height 14
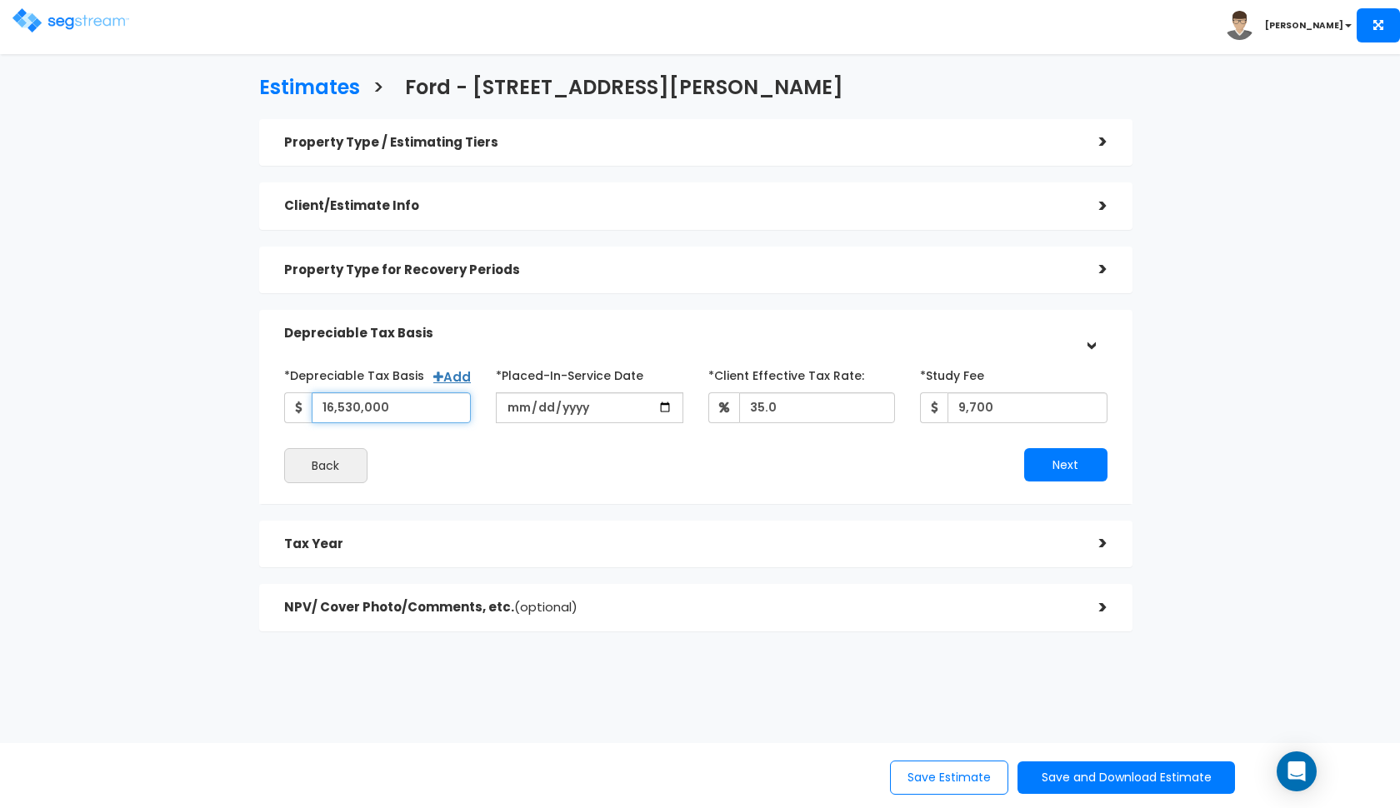
click at [441, 401] on input "16,530,000" at bounding box center [392, 407] width 160 height 31
paste input "$14,700,000.00"
type input "14,700,000"
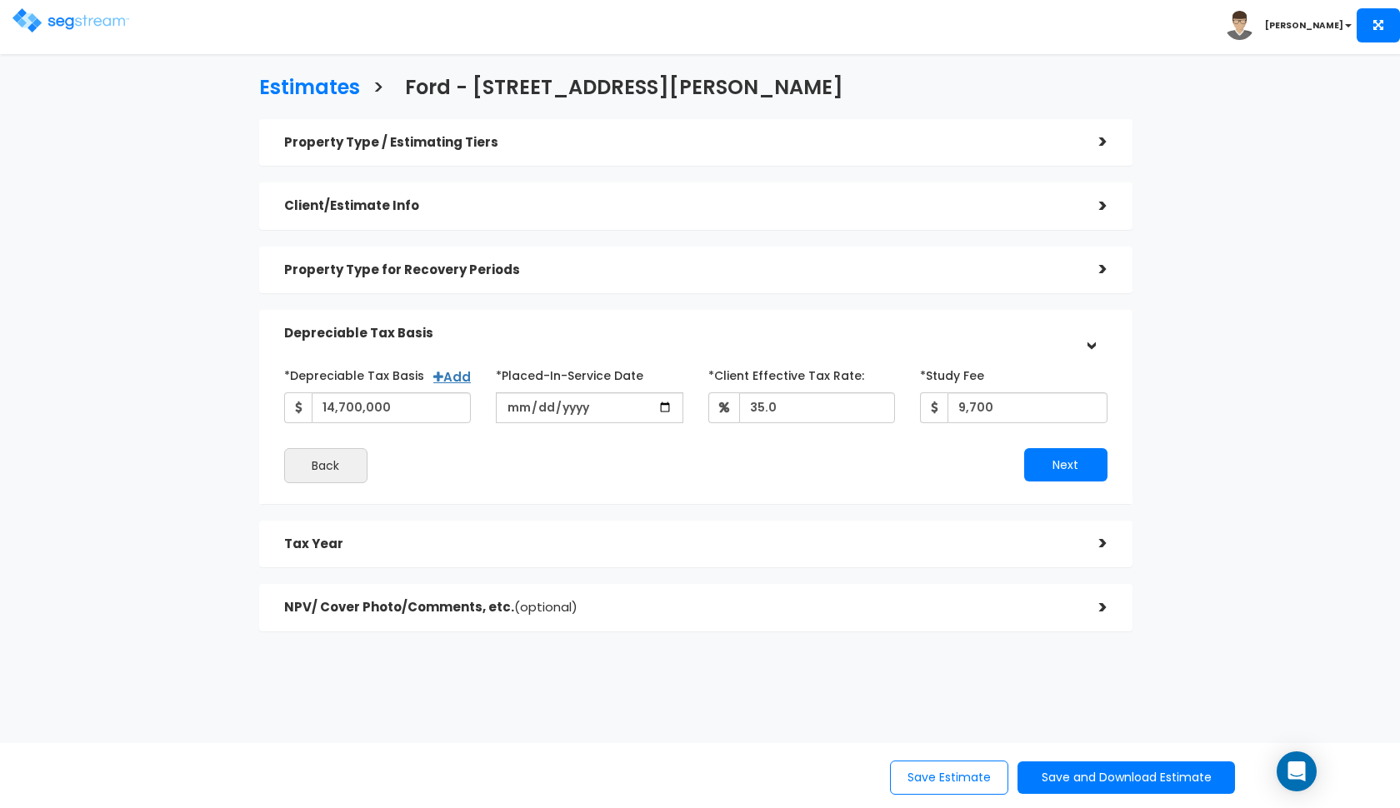
click at [797, 597] on div "NPV/ Cover Photo/Comments, etc. (optional)" at bounding box center [679, 607] width 790 height 31
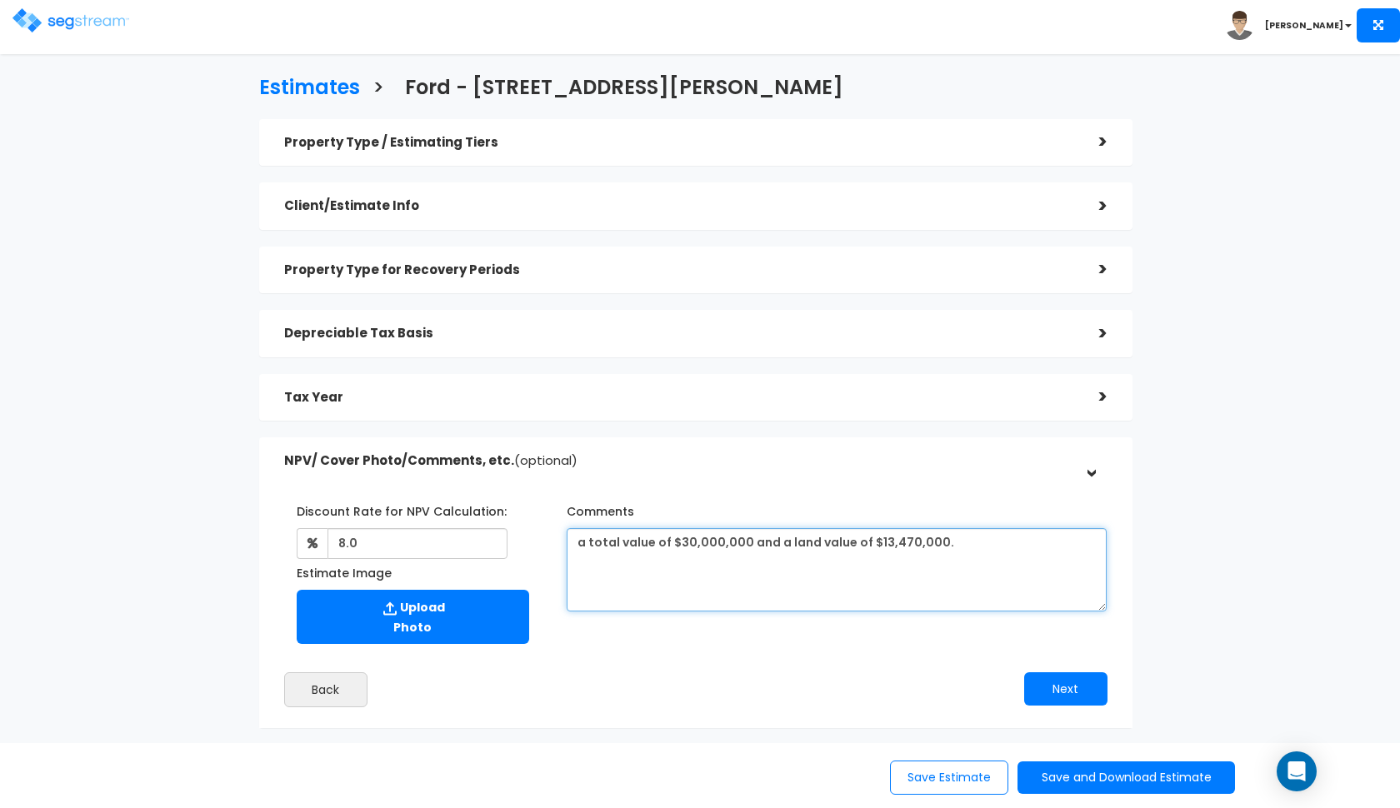
click at [922, 542] on textarea "a total value of $30,000,000 and a land value of $15,300,000." at bounding box center [837, 569] width 541 height 83
paste textarea ", and a land value of $15,30"
type textarea "a total value of $30,000,000, and a land value of $15,300,000."
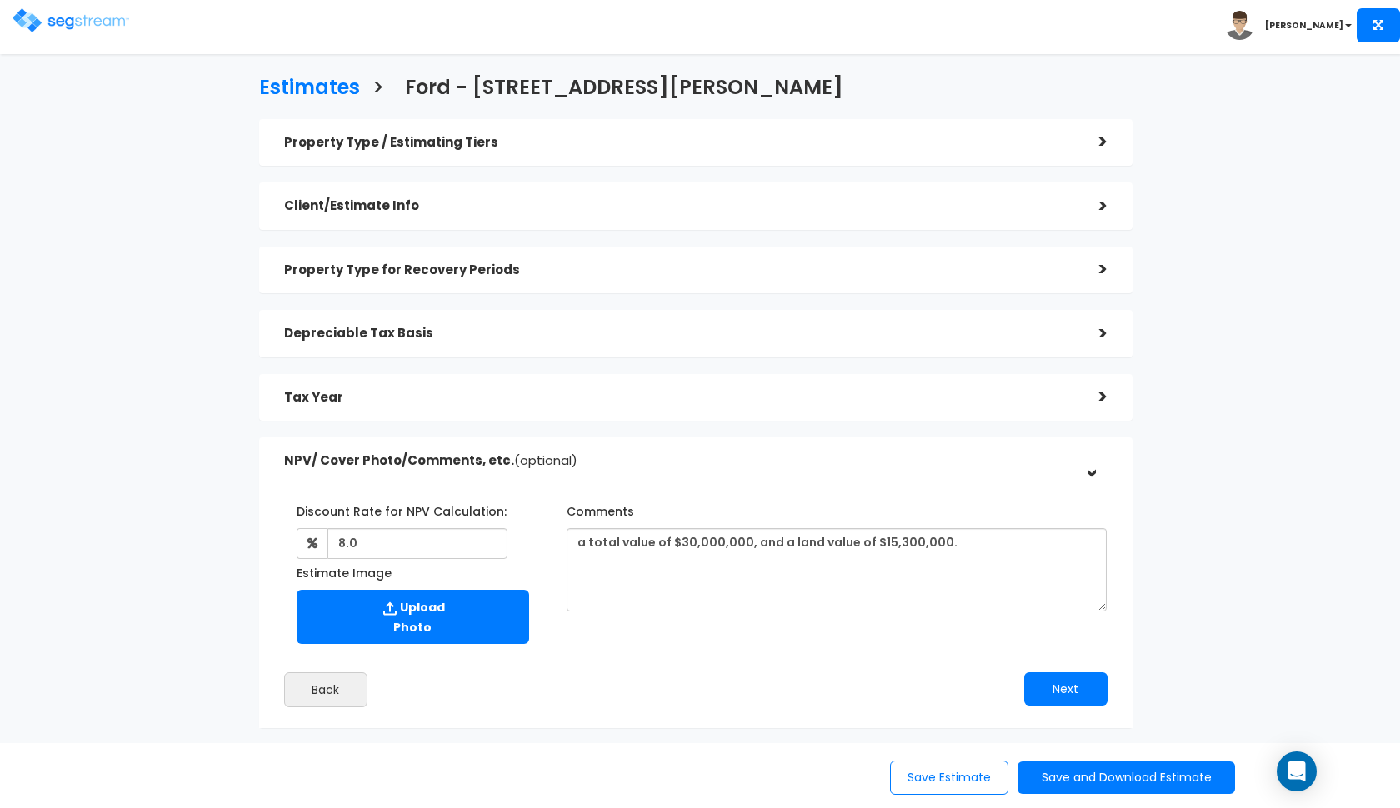
click at [838, 409] on div "Tax Year" at bounding box center [679, 397] width 790 height 31
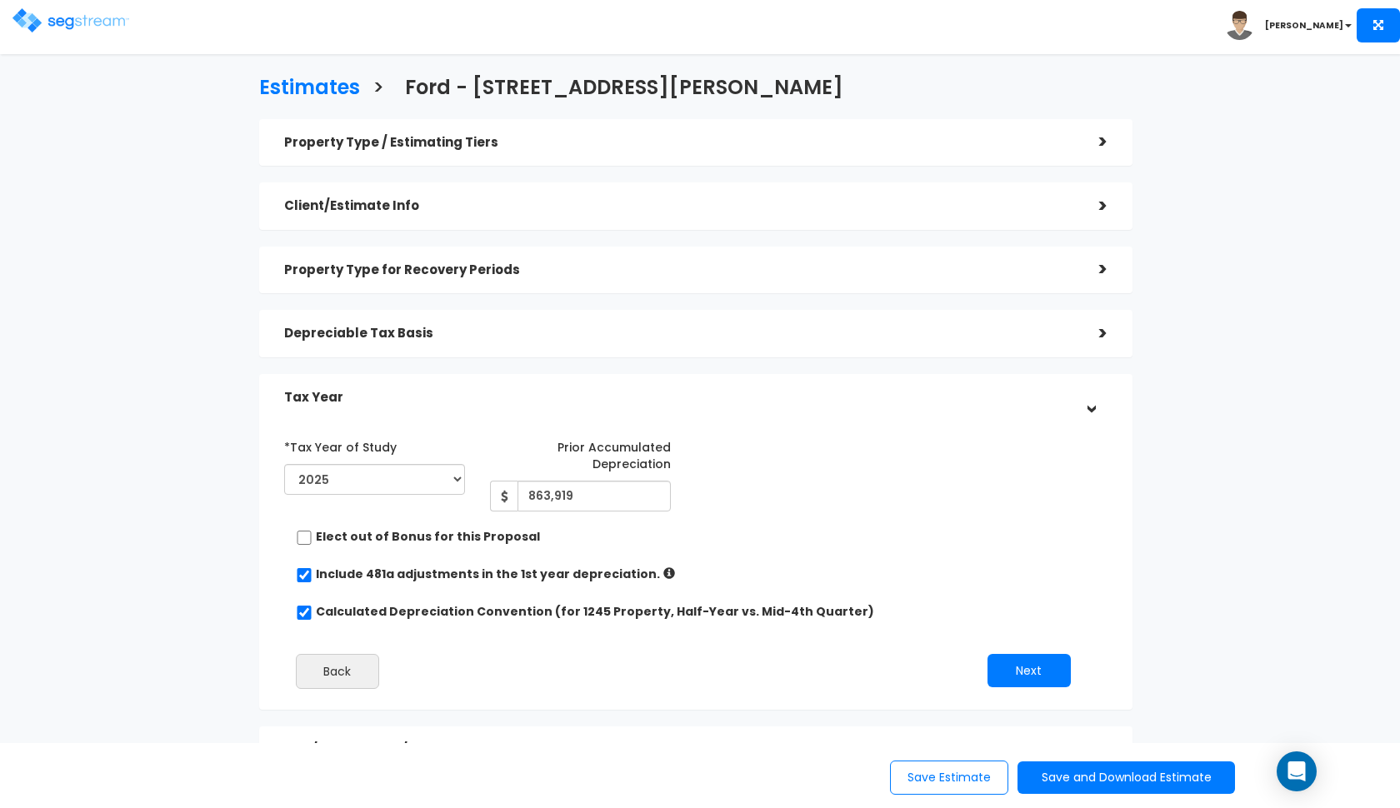
click at [894, 337] on h5 "Depreciable Tax Basis" at bounding box center [679, 334] width 790 height 14
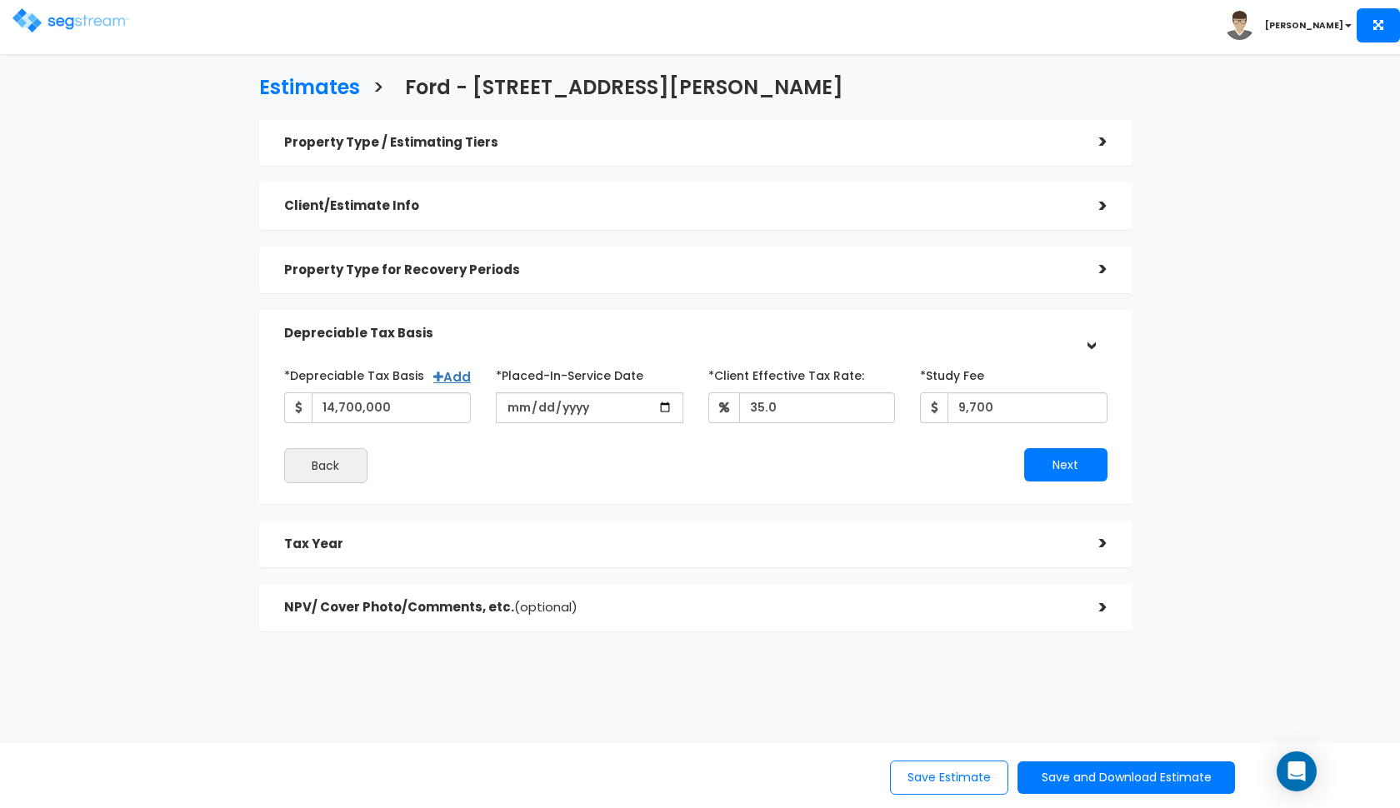
click at [937, 273] on h5 "Property Type for Recovery Periods" at bounding box center [679, 270] width 790 height 14
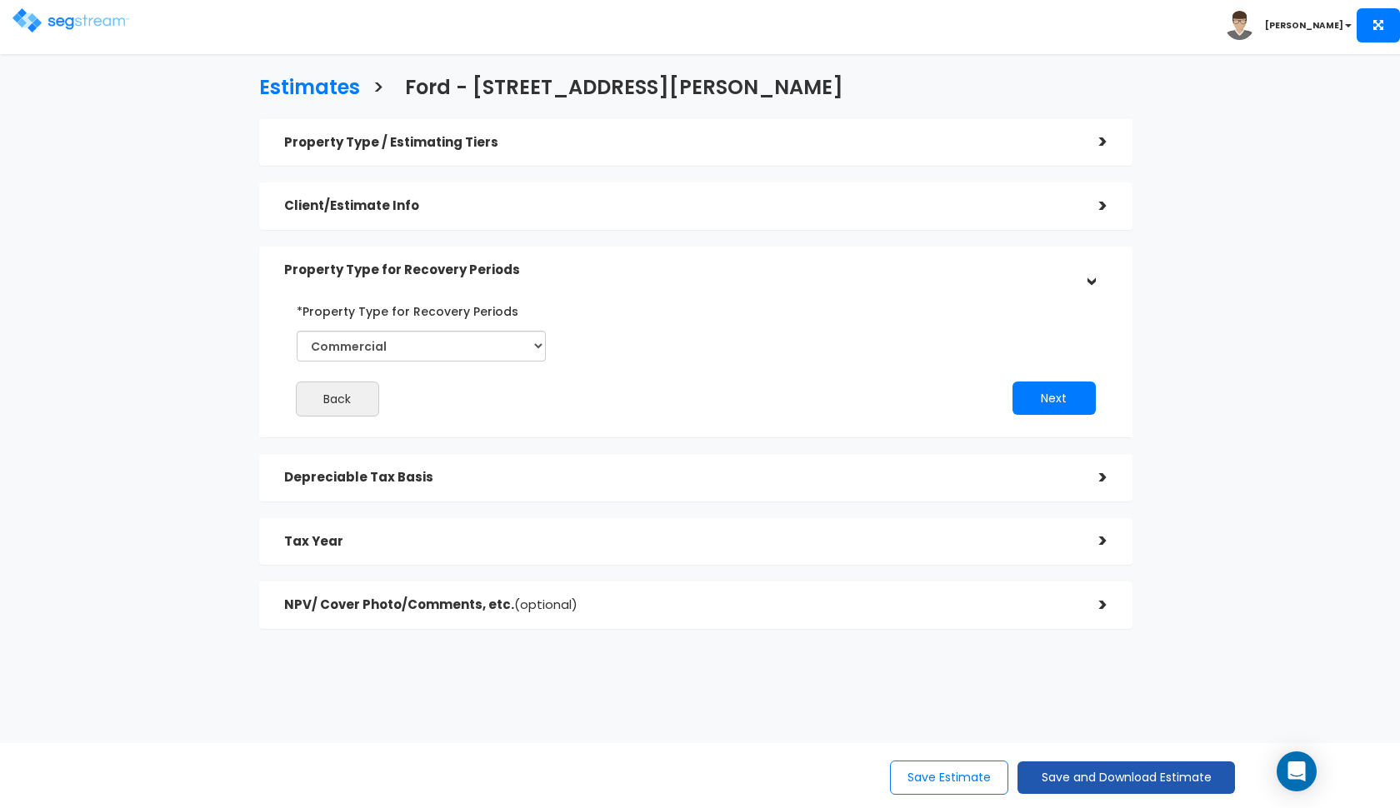
click at [1047, 791] on button "Save and Download Estimate" at bounding box center [1125, 778] width 217 height 32
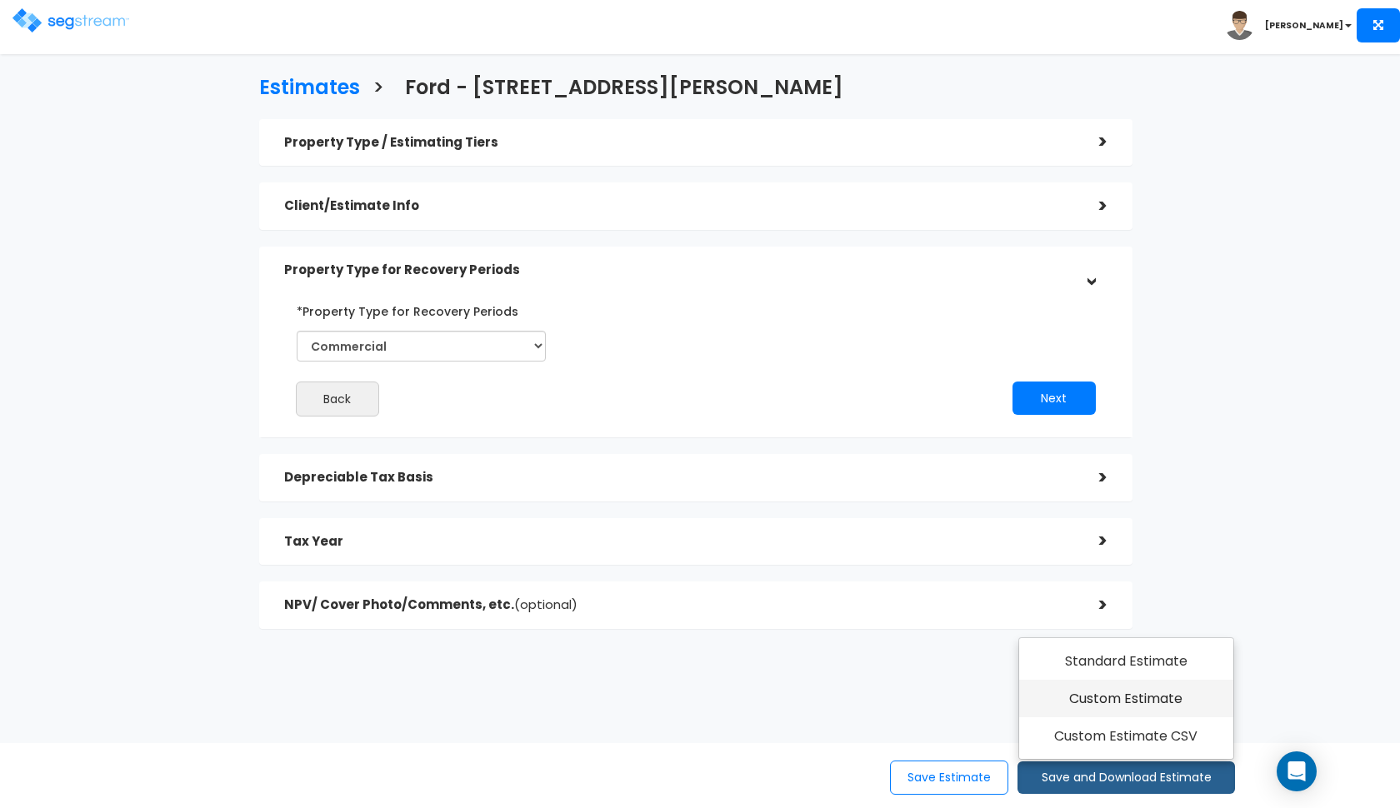
click at [1105, 711] on link "Custom Estimate" at bounding box center [1126, 699] width 214 height 38
